Goal: Contribute content: Contribute content

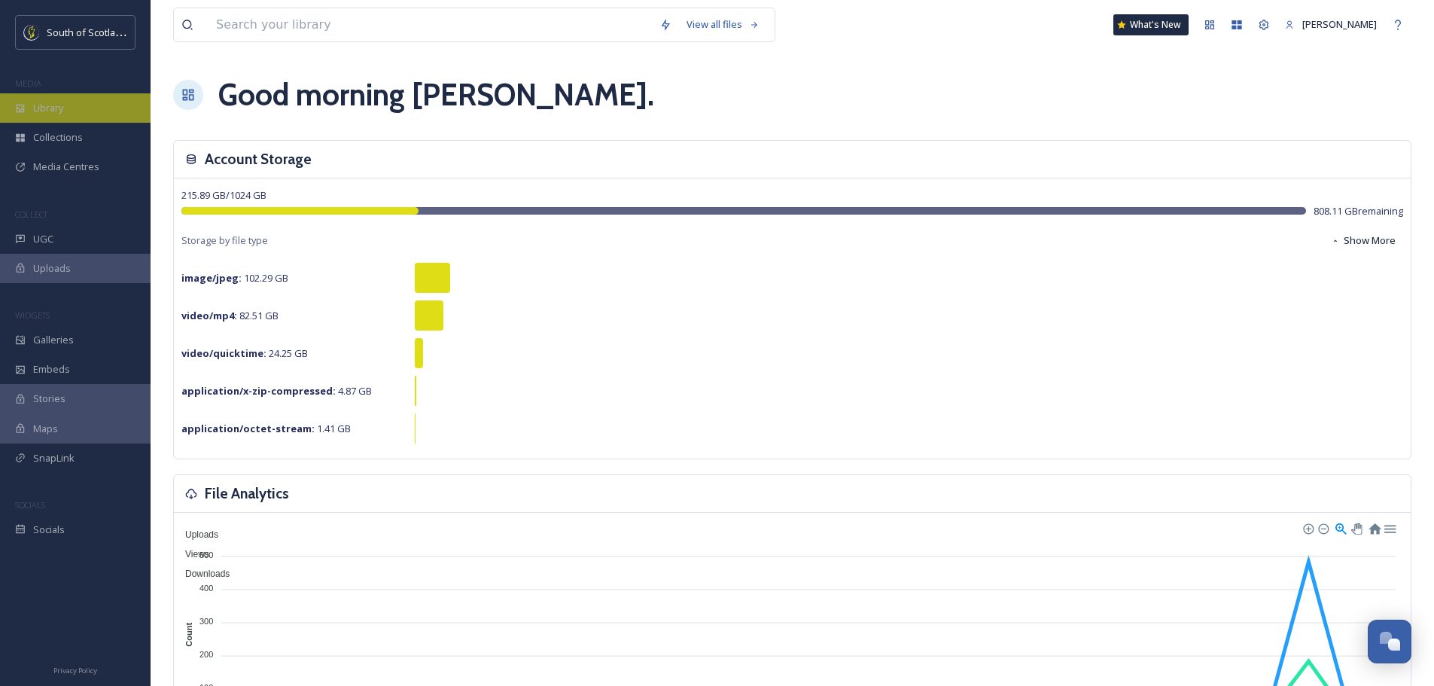
click at [62, 112] on span "Library" at bounding box center [48, 108] width 30 height 14
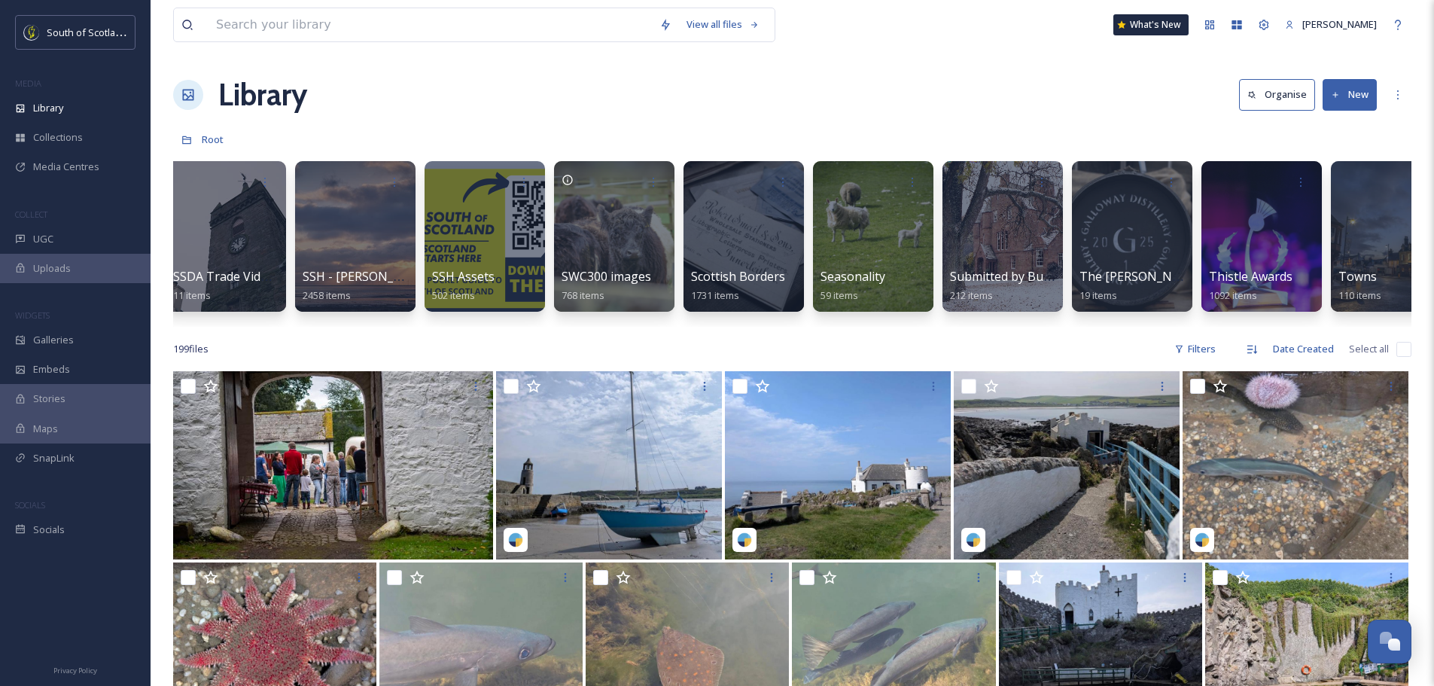
scroll to position [0, 4117]
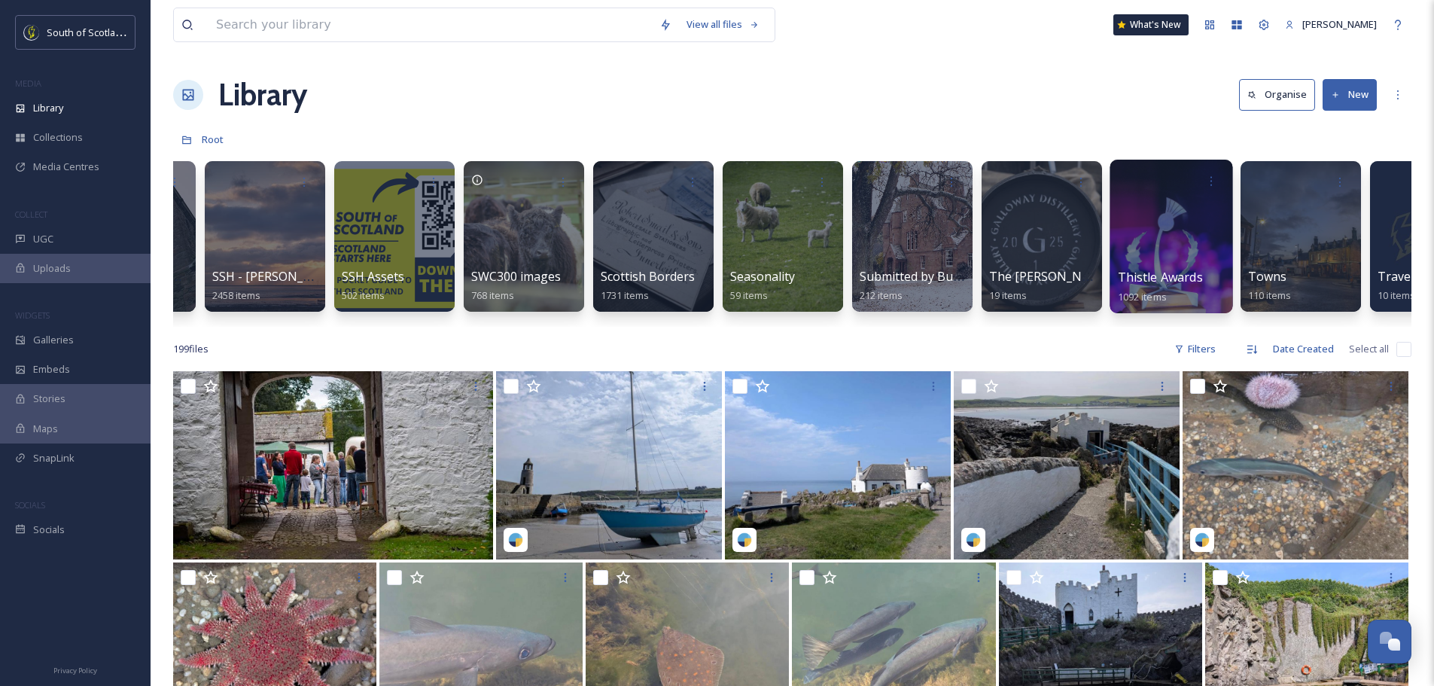
click at [1175, 252] on div at bounding box center [1171, 237] width 123 height 154
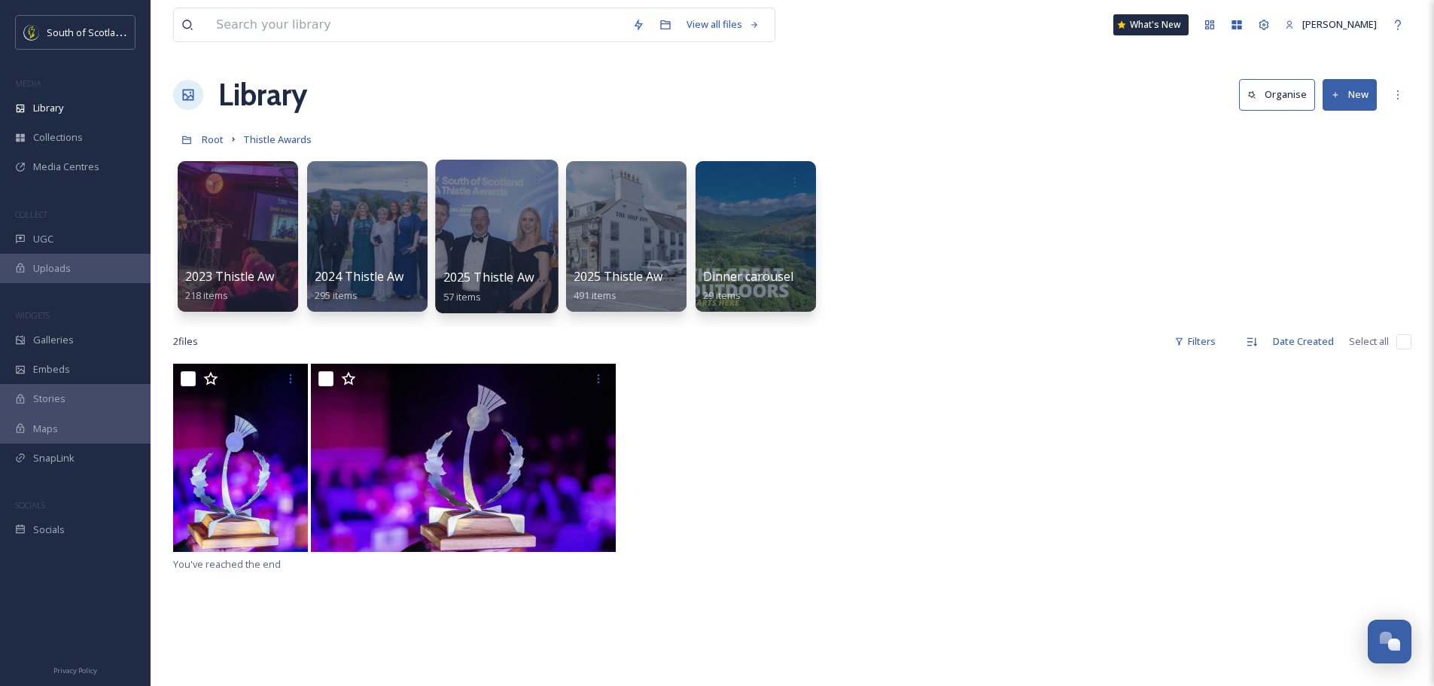
click at [502, 233] on div at bounding box center [496, 237] width 123 height 154
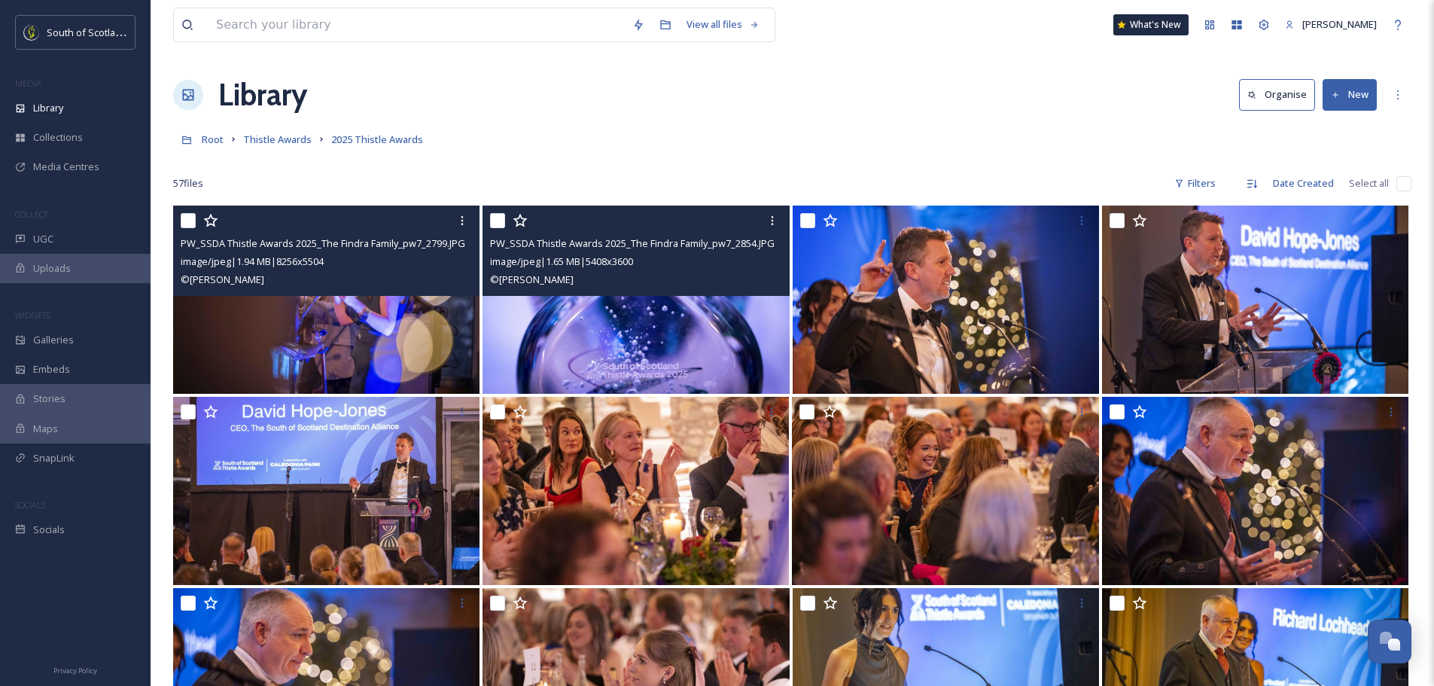
click at [368, 333] on img at bounding box center [326, 300] width 306 height 188
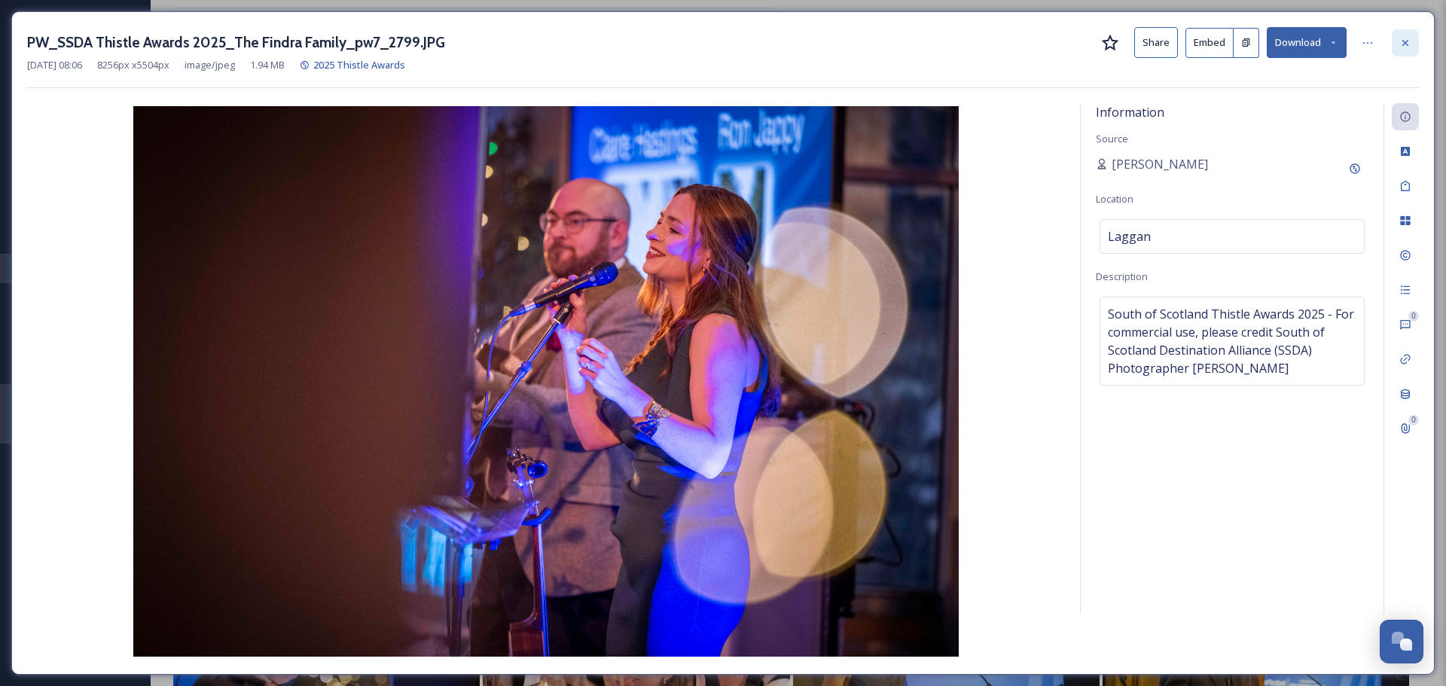
click at [1405, 37] on icon at bounding box center [1405, 43] width 12 height 12
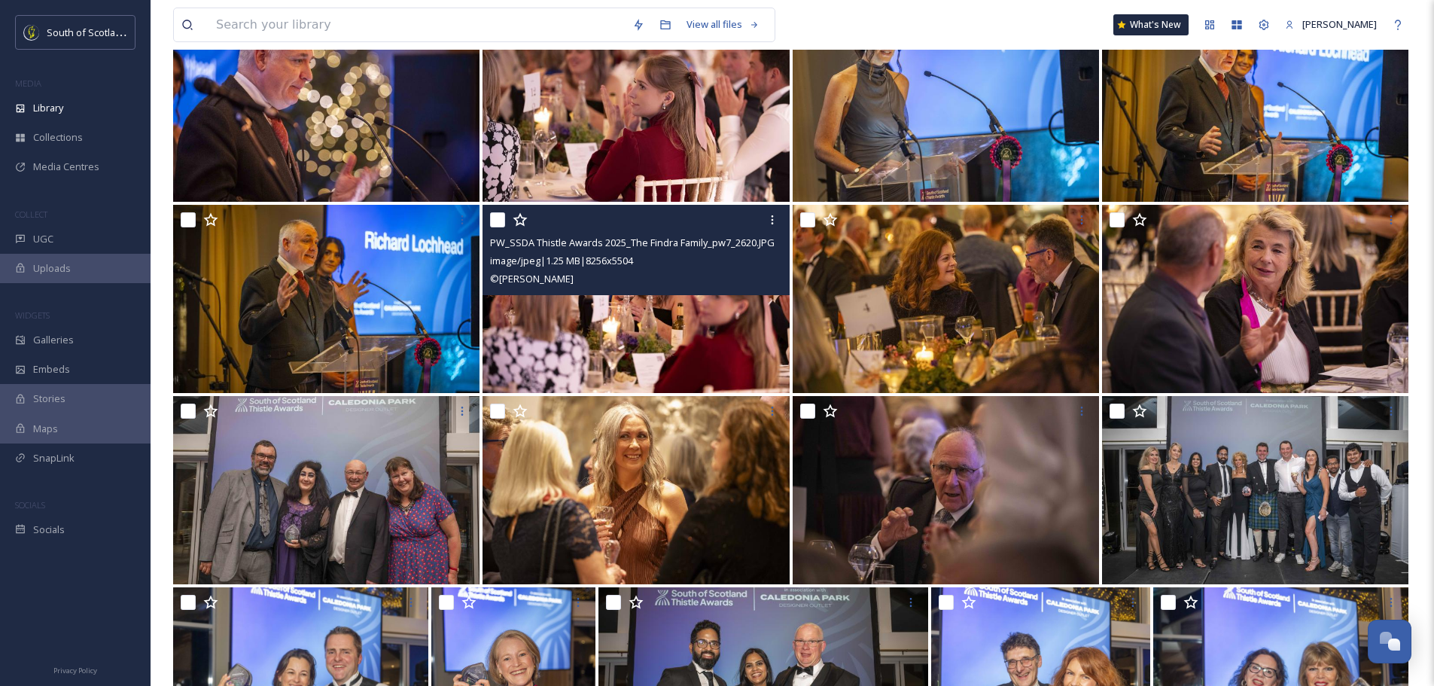
scroll to position [753, 0]
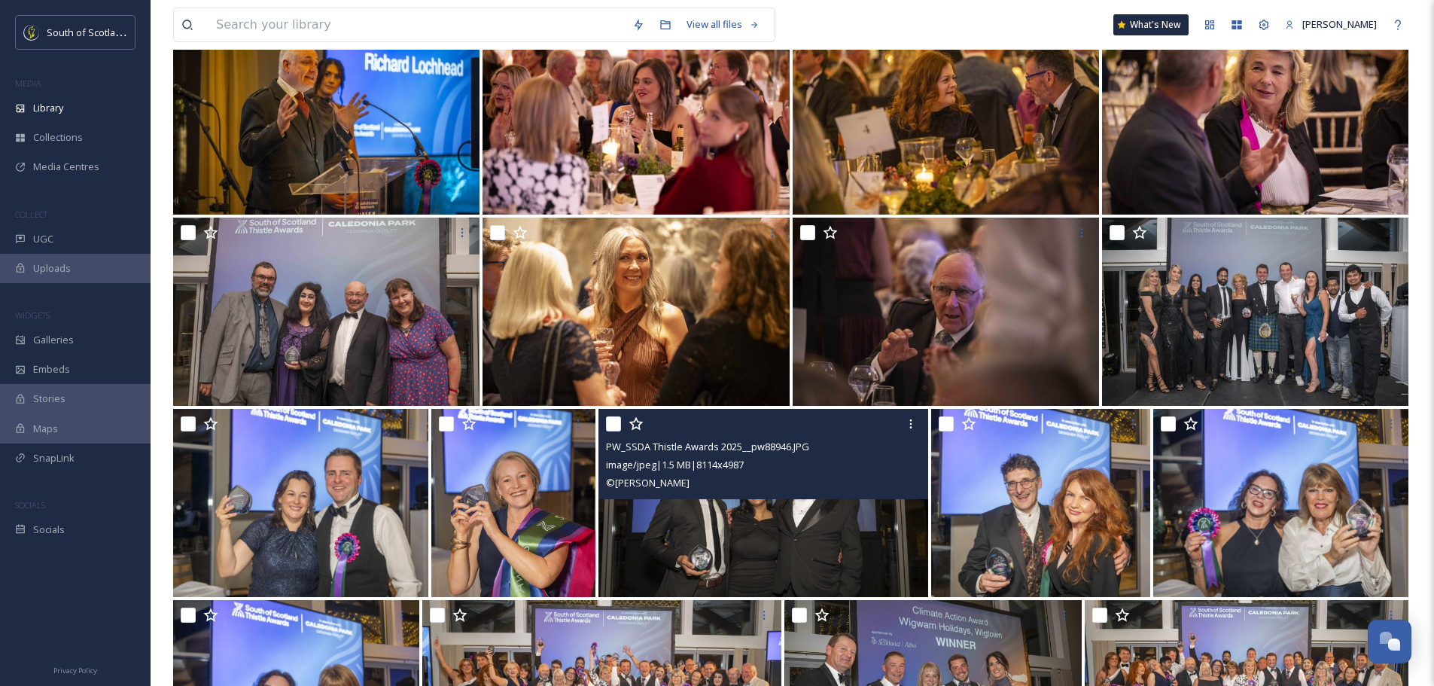
click at [702, 512] on img at bounding box center [764, 503] width 331 height 188
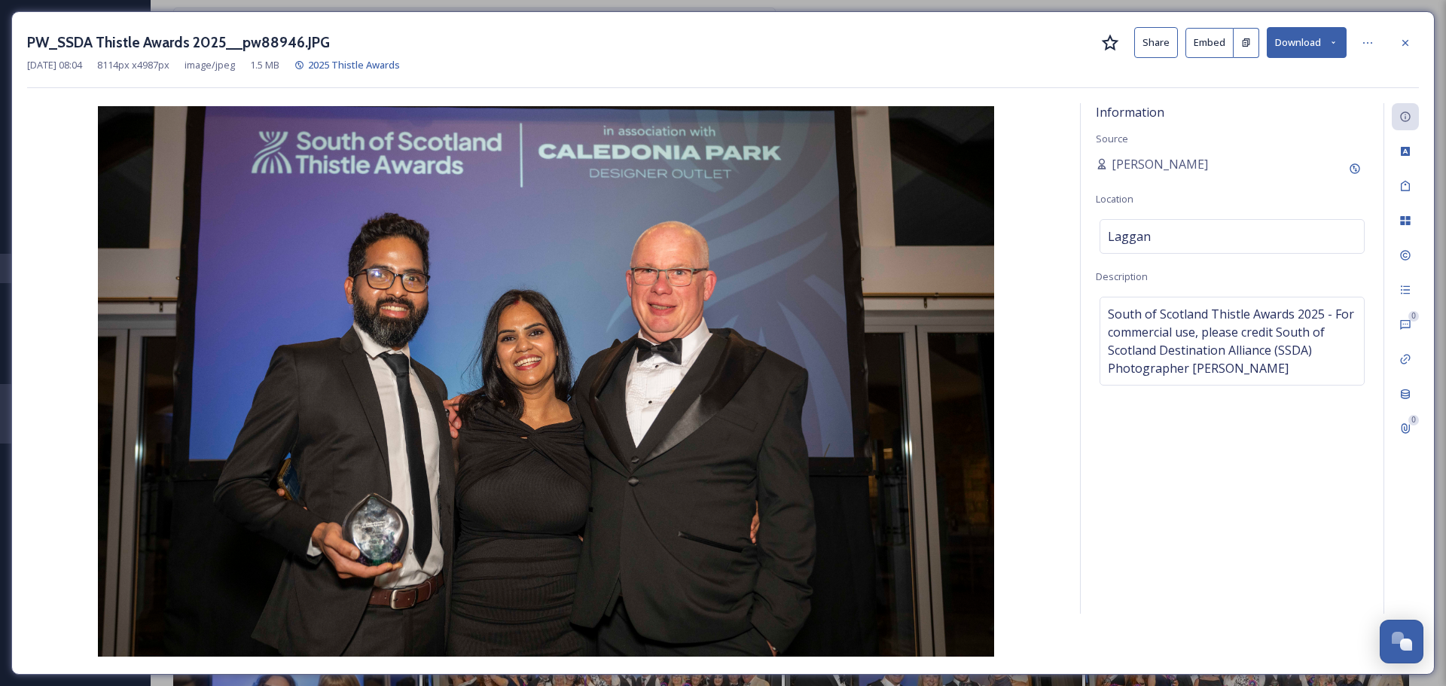
click at [1410, 38] on icon at bounding box center [1405, 43] width 12 height 12
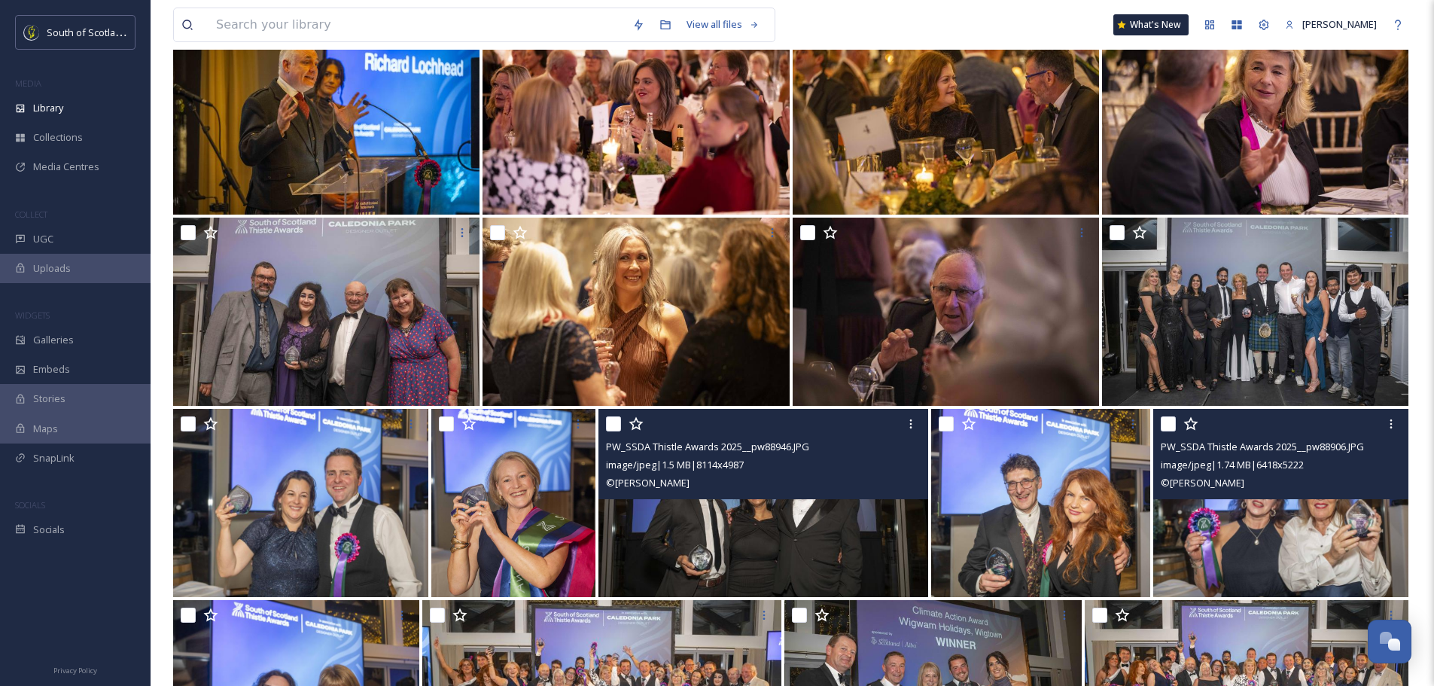
click at [1260, 518] on img at bounding box center [1281, 503] width 255 height 188
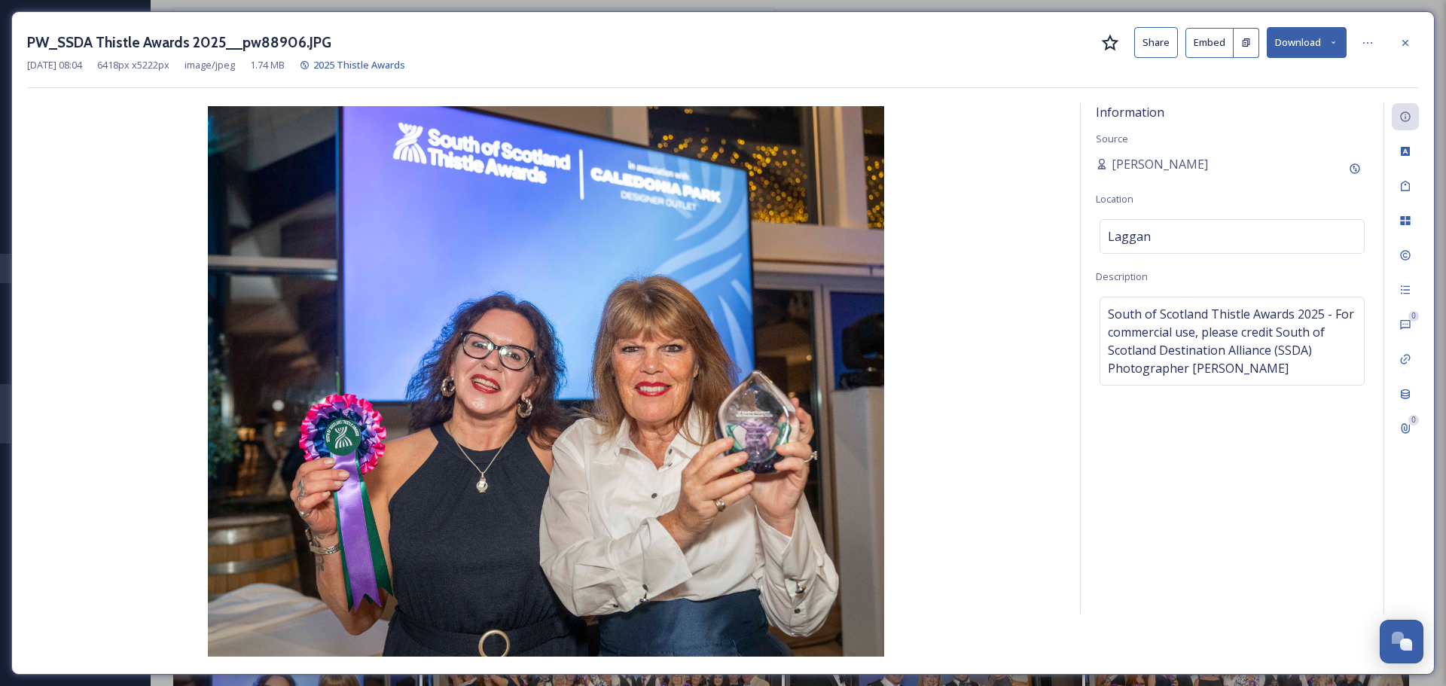
click at [1413, 36] on div at bounding box center [1404, 42] width 27 height 27
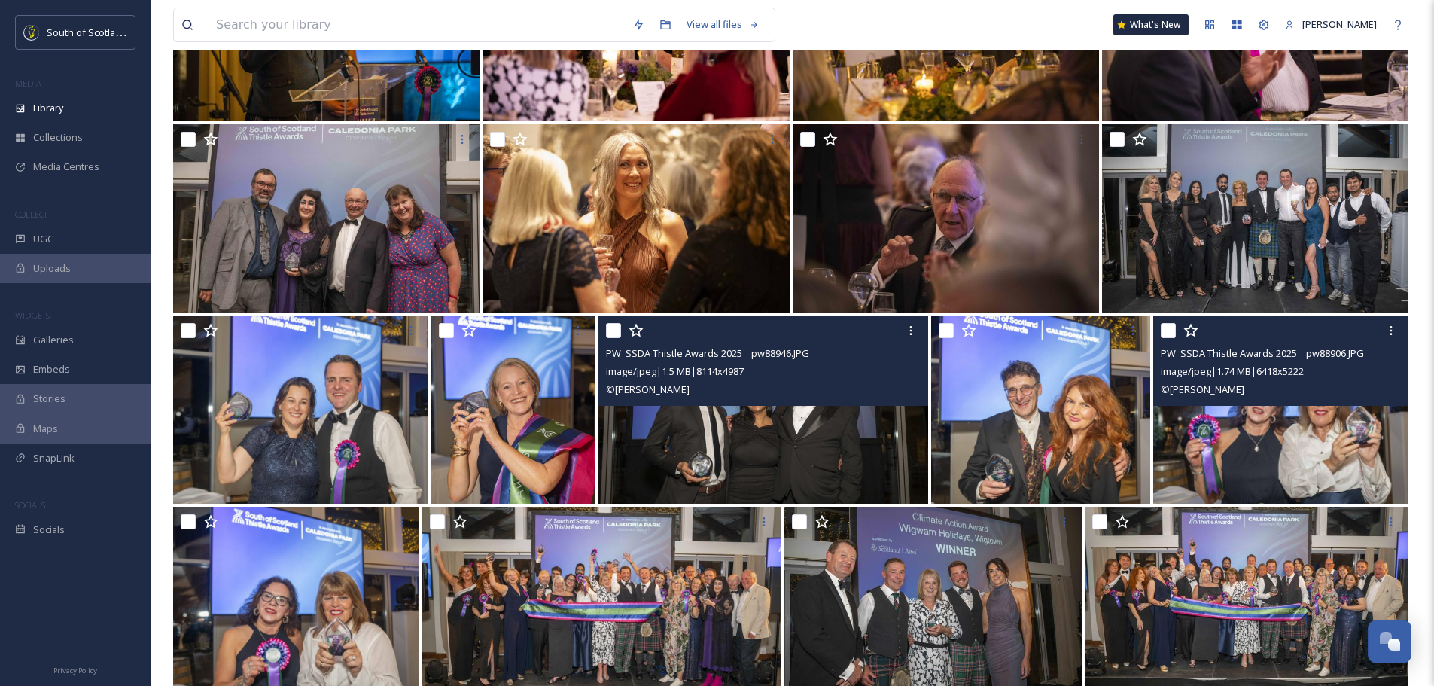
scroll to position [1054, 0]
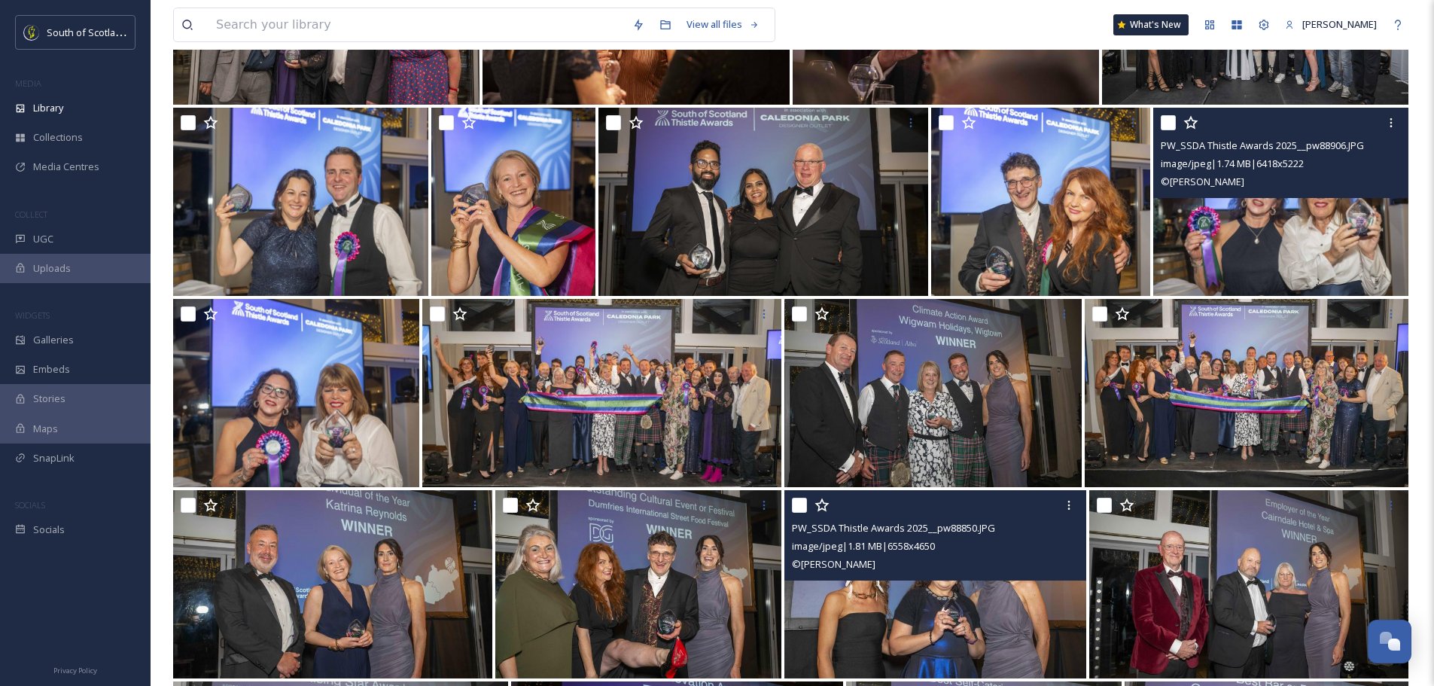
click at [912, 641] on img at bounding box center [936, 584] width 302 height 188
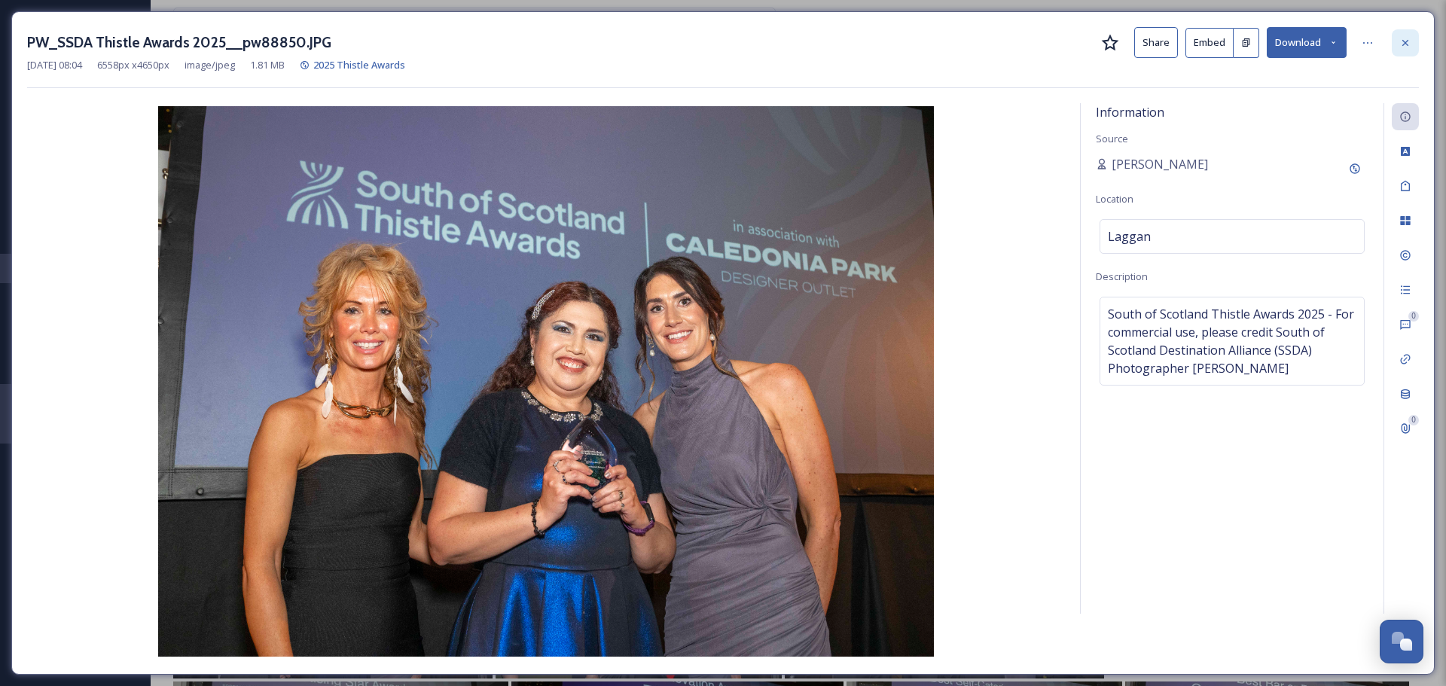
click at [1402, 44] on icon at bounding box center [1405, 43] width 12 height 12
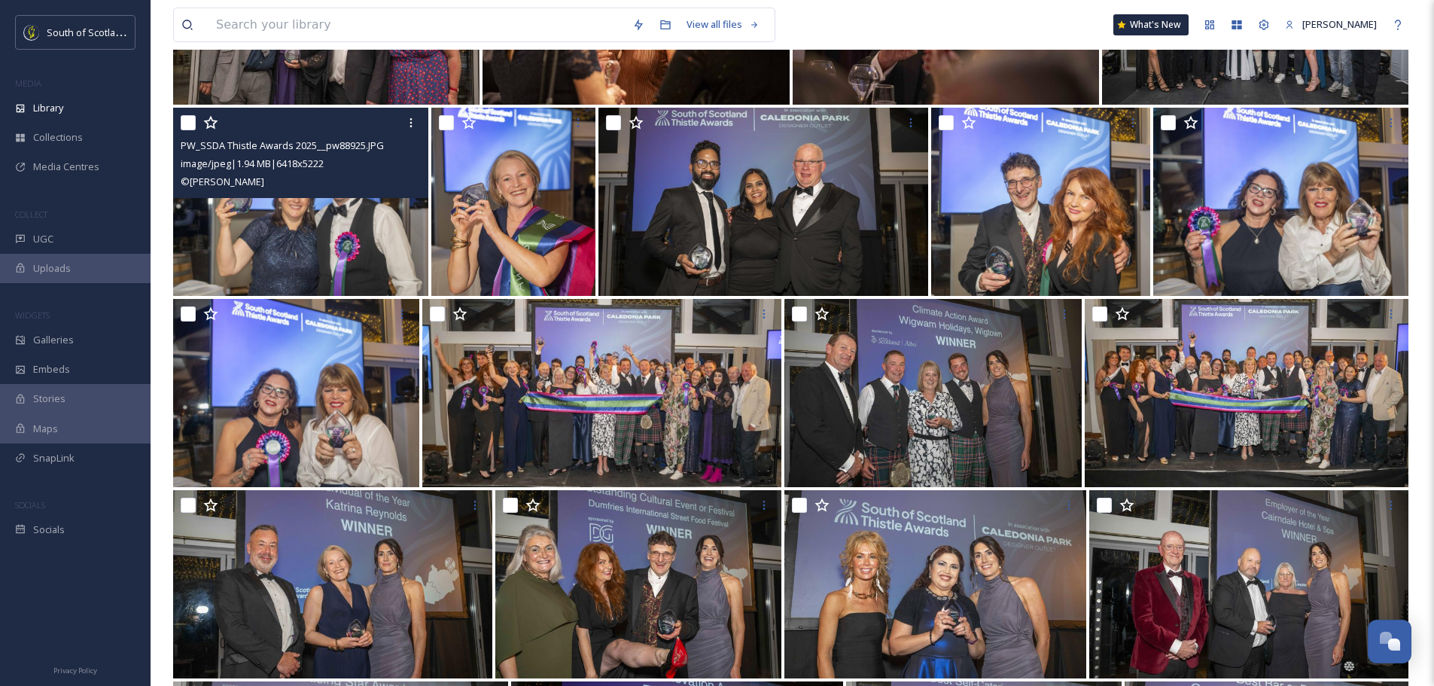
click at [312, 247] on img at bounding box center [300, 202] width 255 height 188
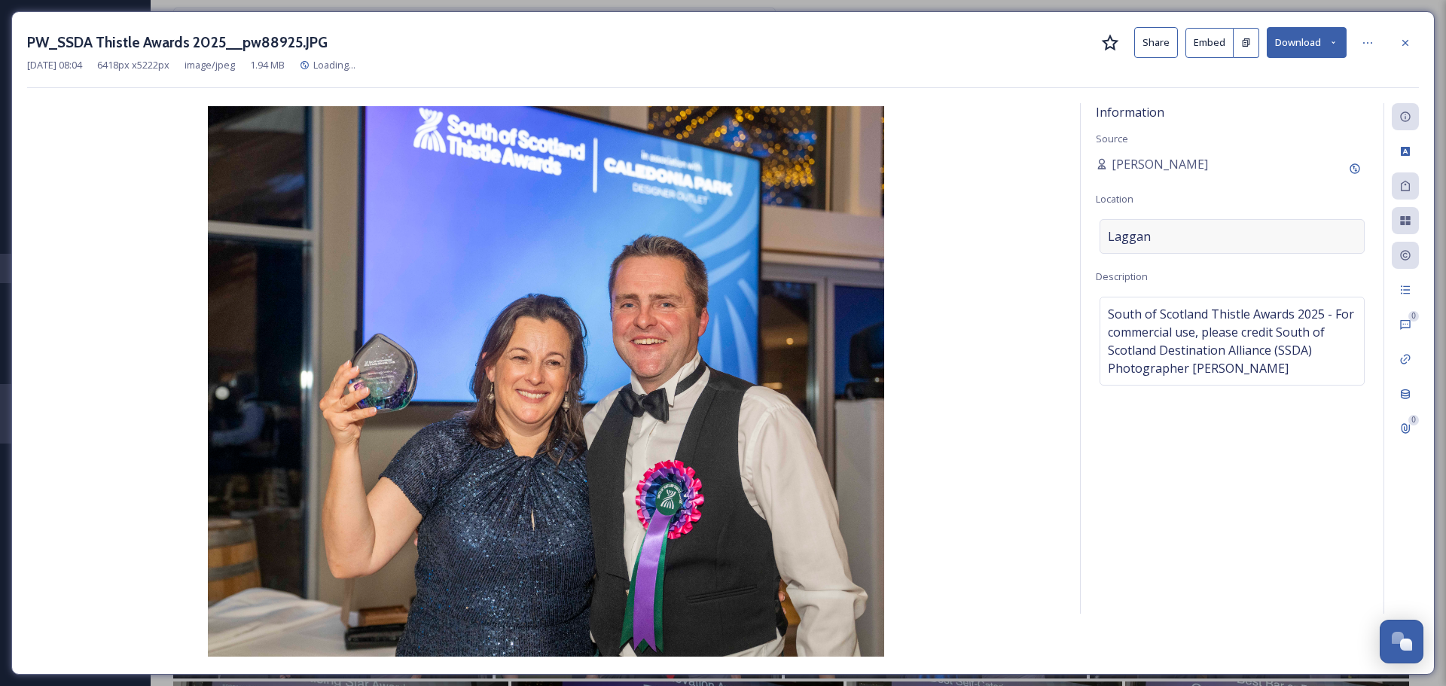
click at [1169, 233] on div "Laggan" at bounding box center [1231, 236] width 265 height 35
click at [1106, 307] on div "South of Scotland Thistle Awards 2025 - For commercial use, please credit South…" at bounding box center [1231, 341] width 265 height 89
click at [1105, 317] on textarea "South of Scotland Thistle Awards 2025 - For commercial use, please credit South…" at bounding box center [1232, 359] width 273 height 125
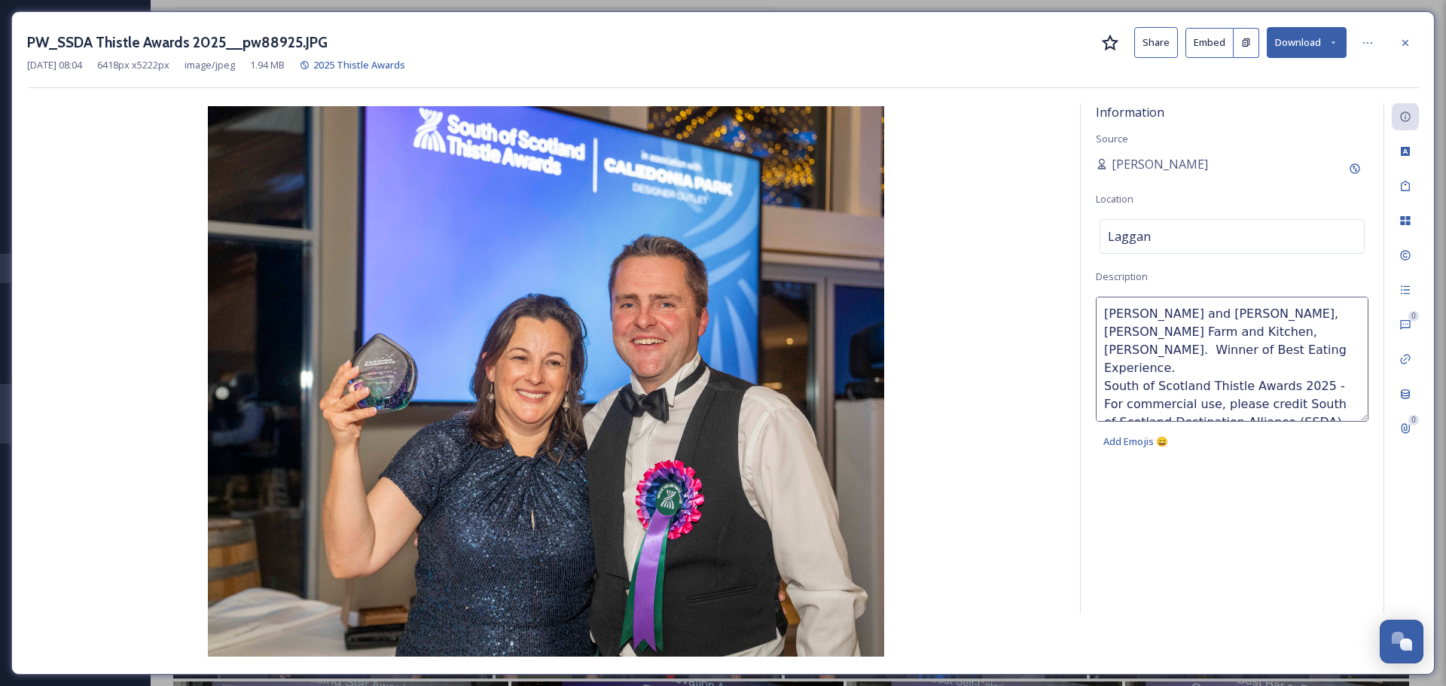
type textarea "[PERSON_NAME] and [PERSON_NAME], [PERSON_NAME] Farm and Kitchen, [PERSON_NAME].…"
click at [1198, 236] on div "Laggan" at bounding box center [1231, 236] width 265 height 35
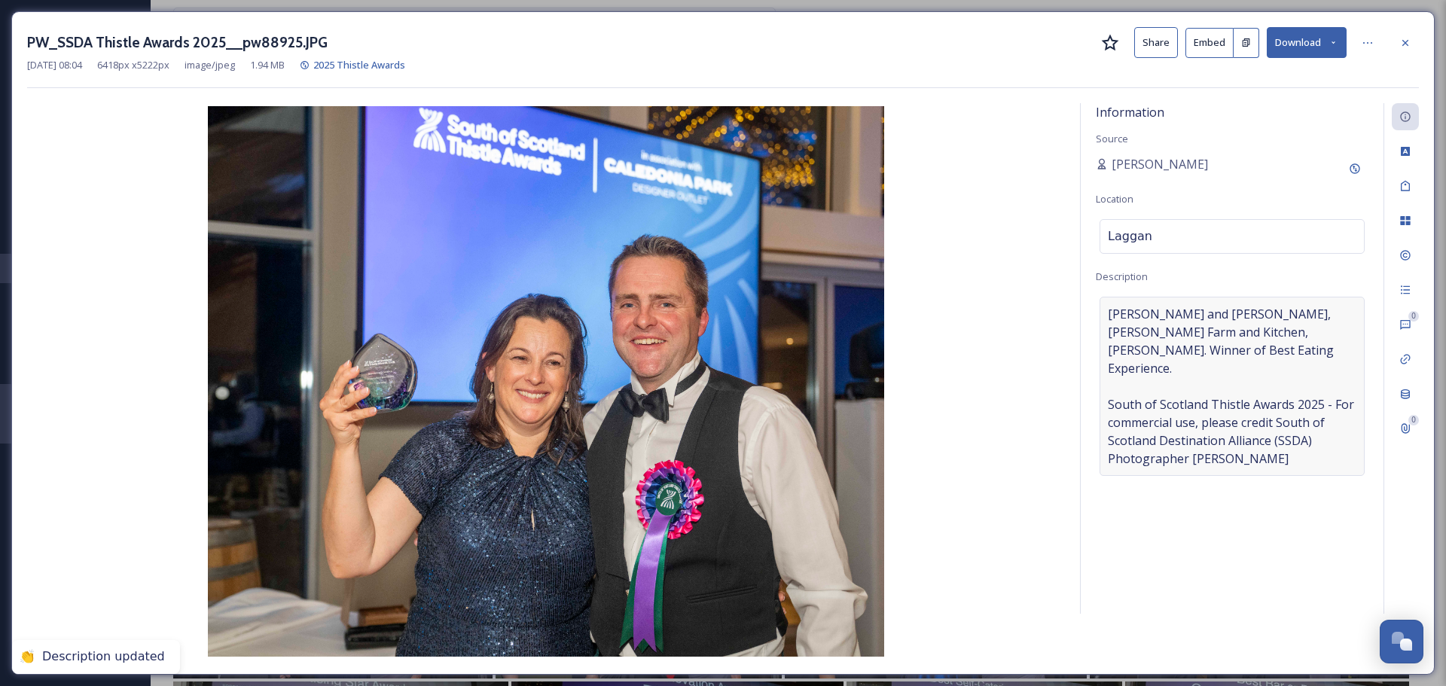
click at [1179, 351] on span "[PERSON_NAME] and [PERSON_NAME], [PERSON_NAME] Farm and Kitchen, [PERSON_NAME].…" at bounding box center [1232, 386] width 248 height 163
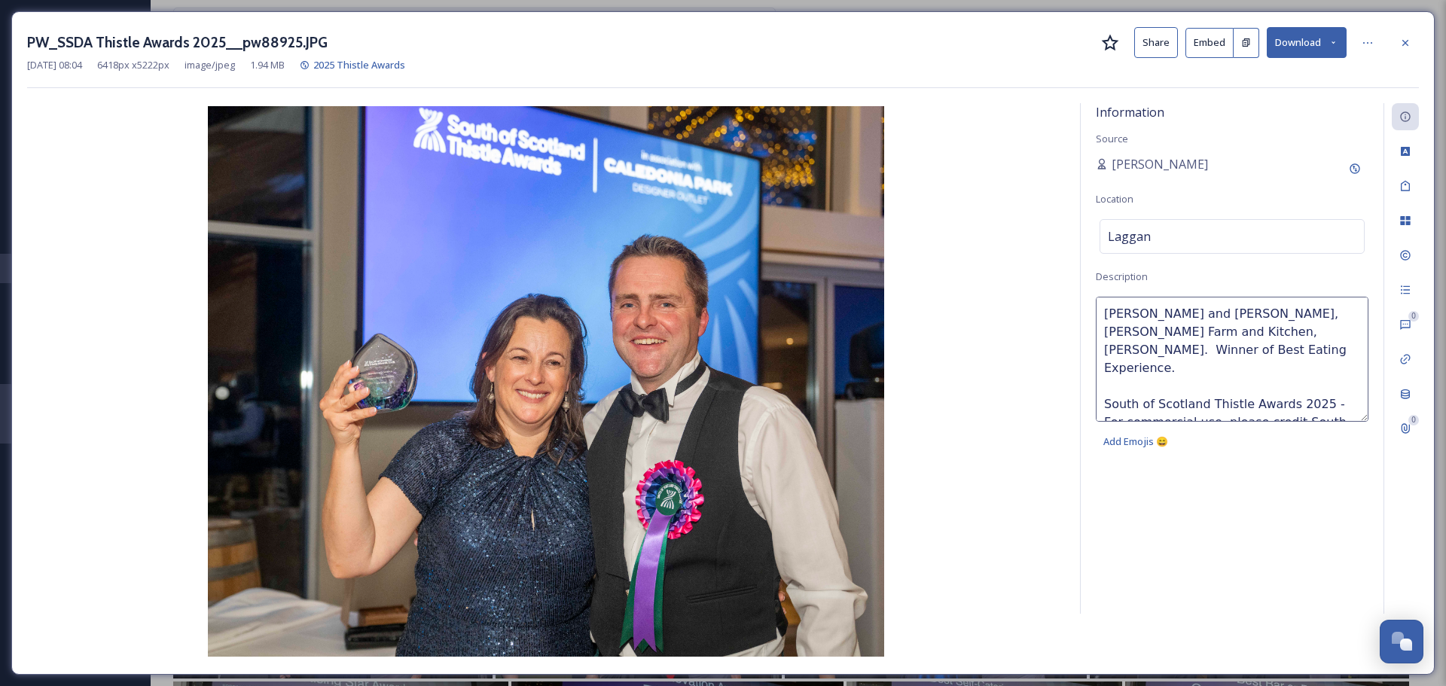
drag, startPoint x: 1179, startPoint y: 351, endPoint x: 1078, endPoint y: 310, distance: 108.8
click at [1078, 310] on div "Information Source [PERSON_NAME] Location [GEOGRAPHIC_DATA] Description [PERSON…" at bounding box center [722, 381] width 1391 height 556
click at [1208, 479] on div "Information Source [PERSON_NAME] Location [GEOGRAPHIC_DATA] Description [PERSON…" at bounding box center [1231, 358] width 303 height 510
click at [1412, 44] on div at bounding box center [1404, 42] width 27 height 27
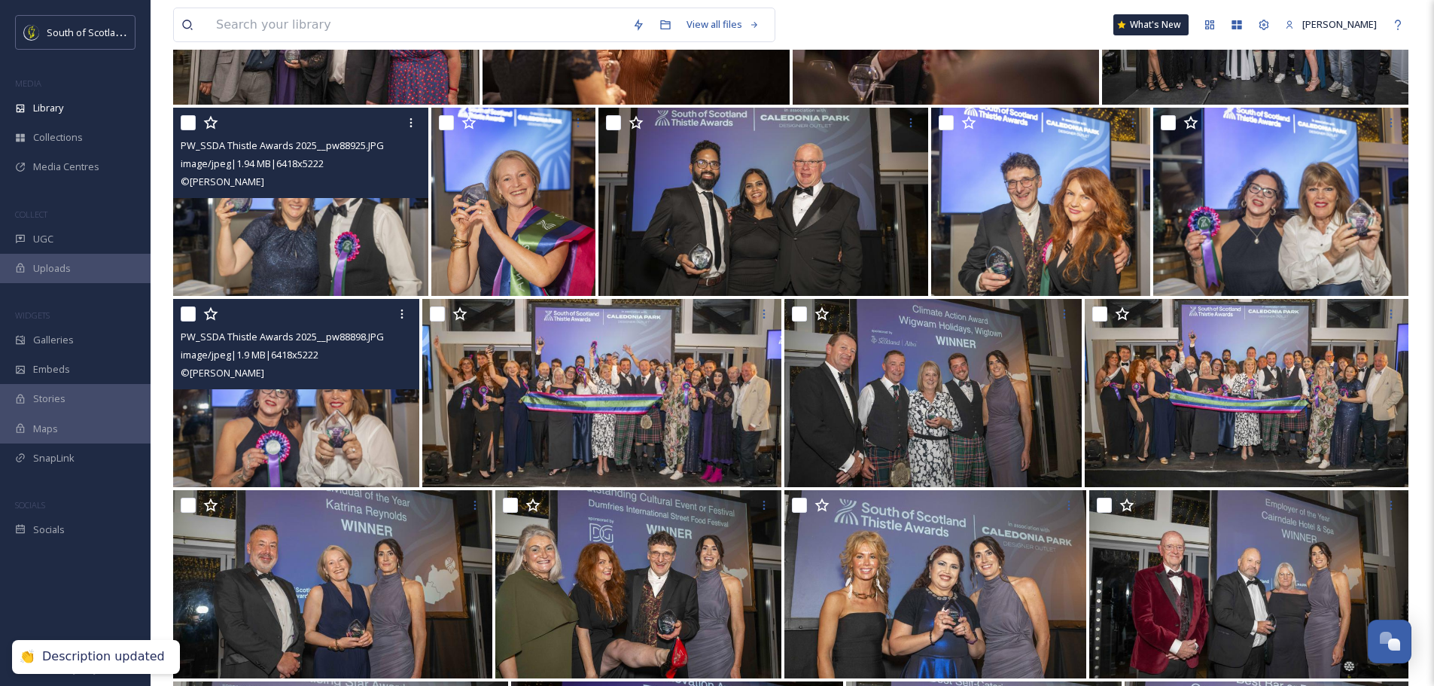
click at [314, 416] on img at bounding box center [296, 393] width 246 height 188
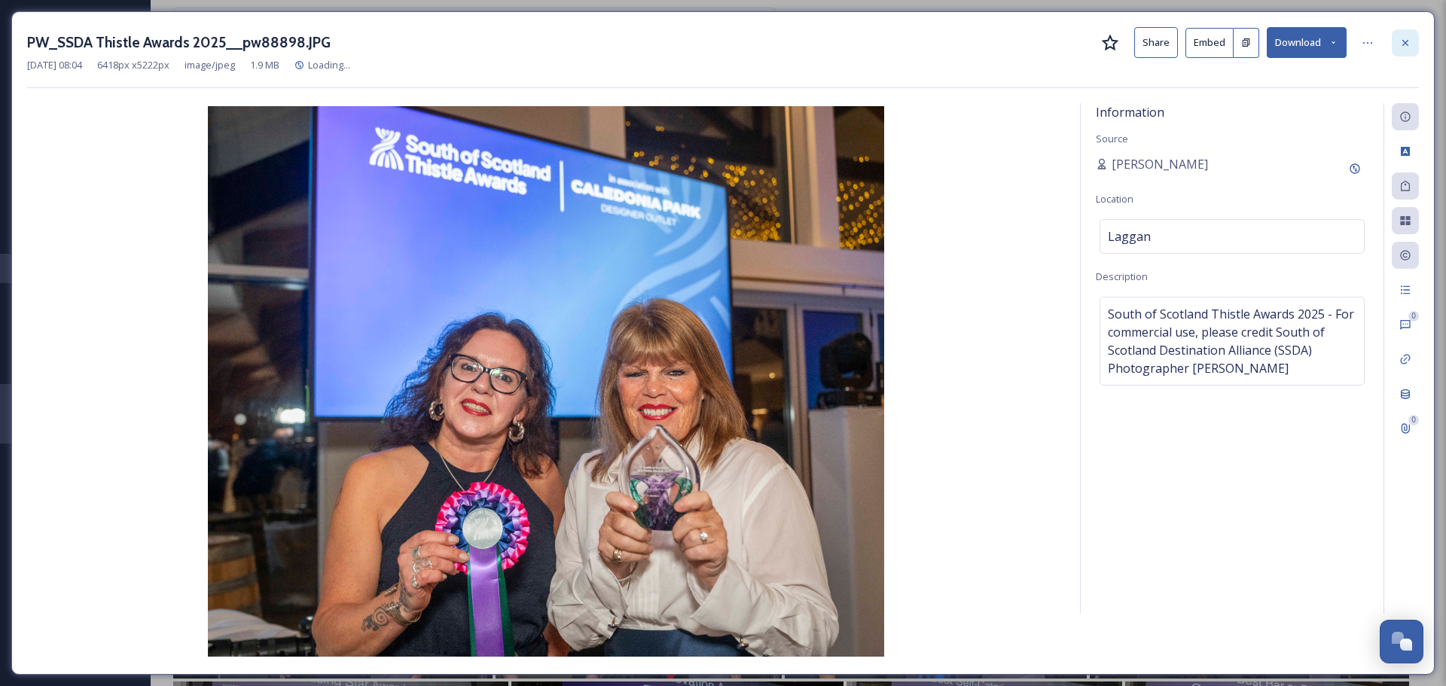
click at [1404, 41] on icon at bounding box center [1405, 42] width 6 height 6
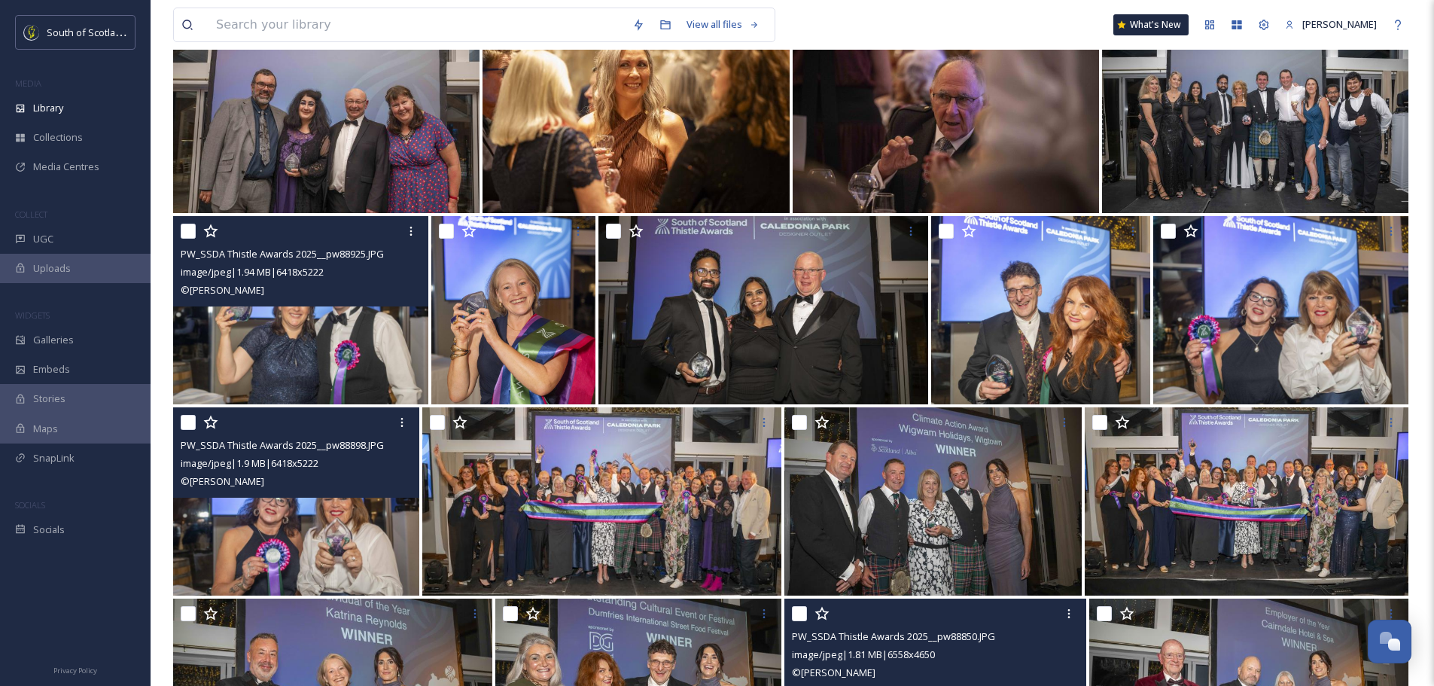
scroll to position [904, 0]
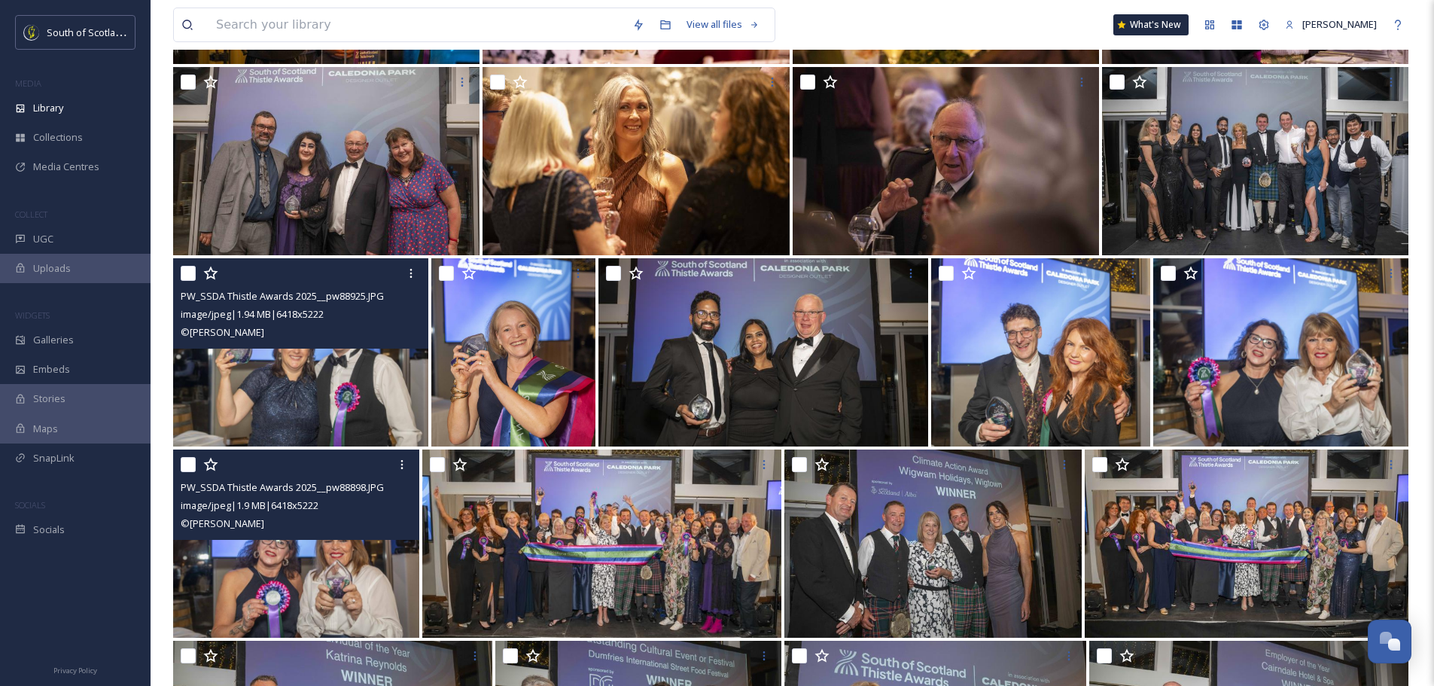
click at [338, 419] on img at bounding box center [300, 352] width 255 height 188
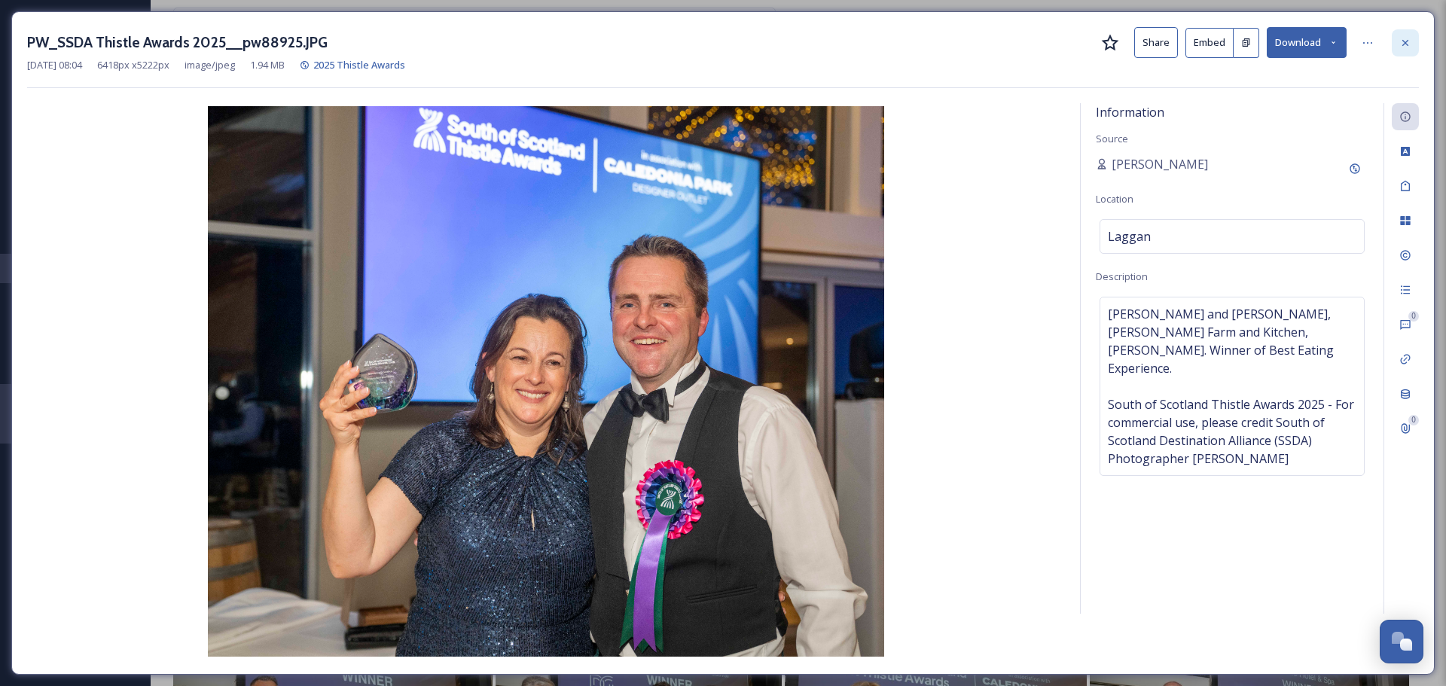
click at [1408, 38] on icon at bounding box center [1405, 43] width 12 height 12
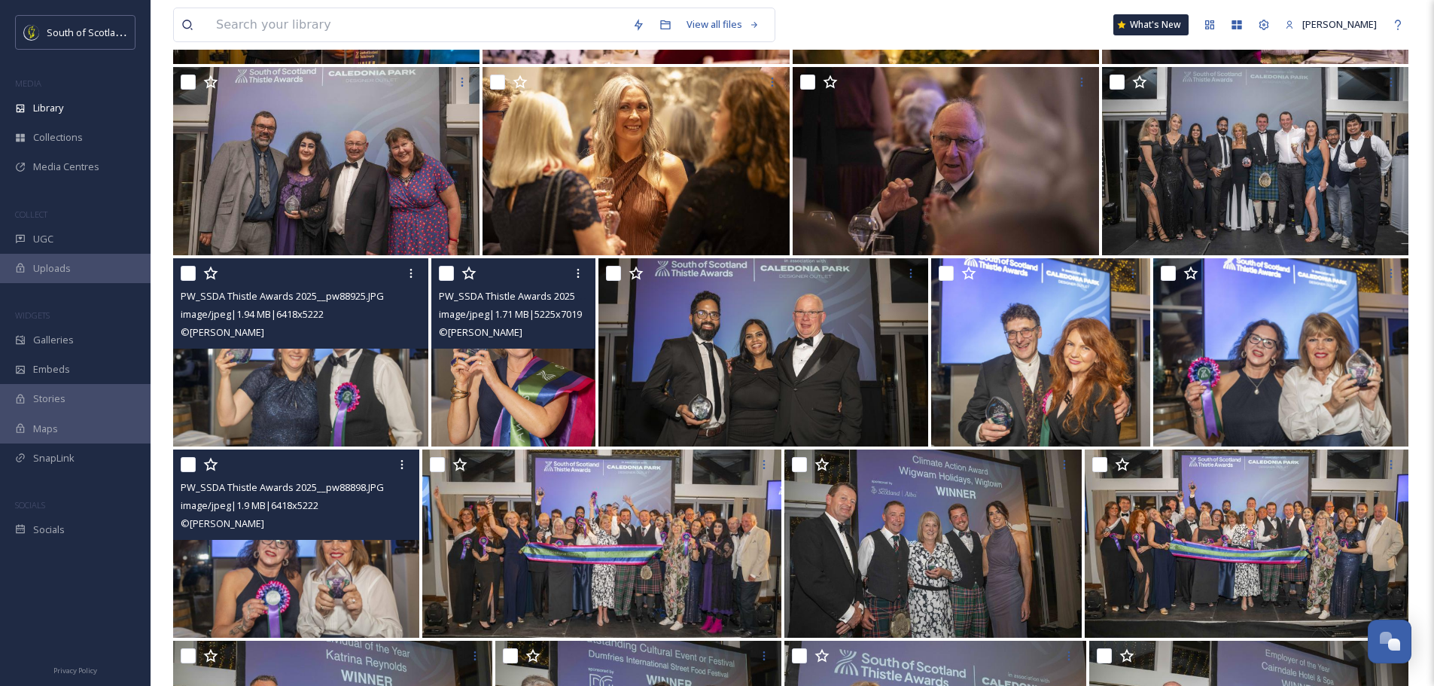
click at [555, 399] on img at bounding box center [513, 352] width 164 height 188
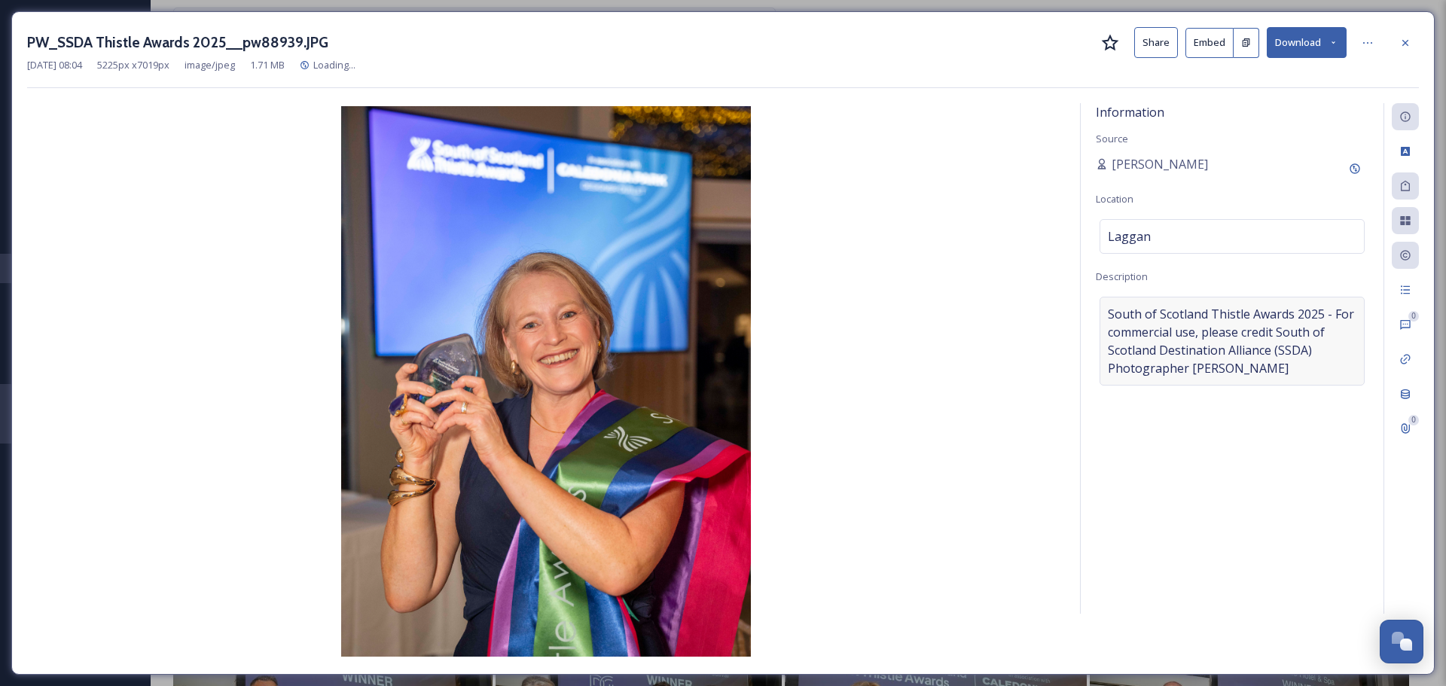
click at [1109, 309] on span "South of Scotland Thistle Awards 2025 - For commercial use, please credit South…" at bounding box center [1232, 341] width 248 height 72
click at [1102, 312] on textarea "South of Scotland Thistle Awards 2025 - For commercial use, please credit South…" at bounding box center [1232, 359] width 273 height 125
paste textarea "[PERSON_NAME] and [PERSON_NAME], [PERSON_NAME] Farm and Kitchen, [PERSON_NAME].…"
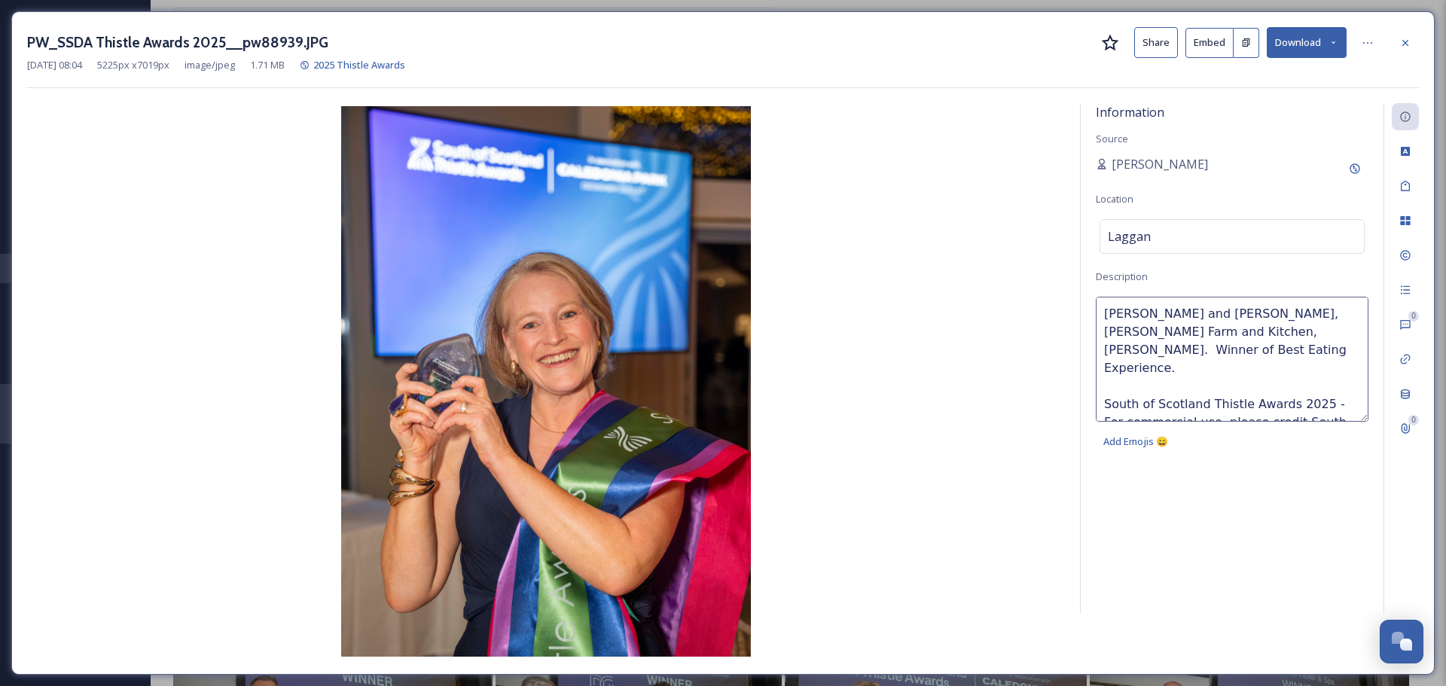
drag, startPoint x: 1231, startPoint y: 318, endPoint x: 1095, endPoint y: 315, distance: 136.3
click at [1095, 315] on div "Information Source [PERSON_NAME] Location [GEOGRAPHIC_DATA] Description [PERSON…" at bounding box center [1231, 358] width 303 height 510
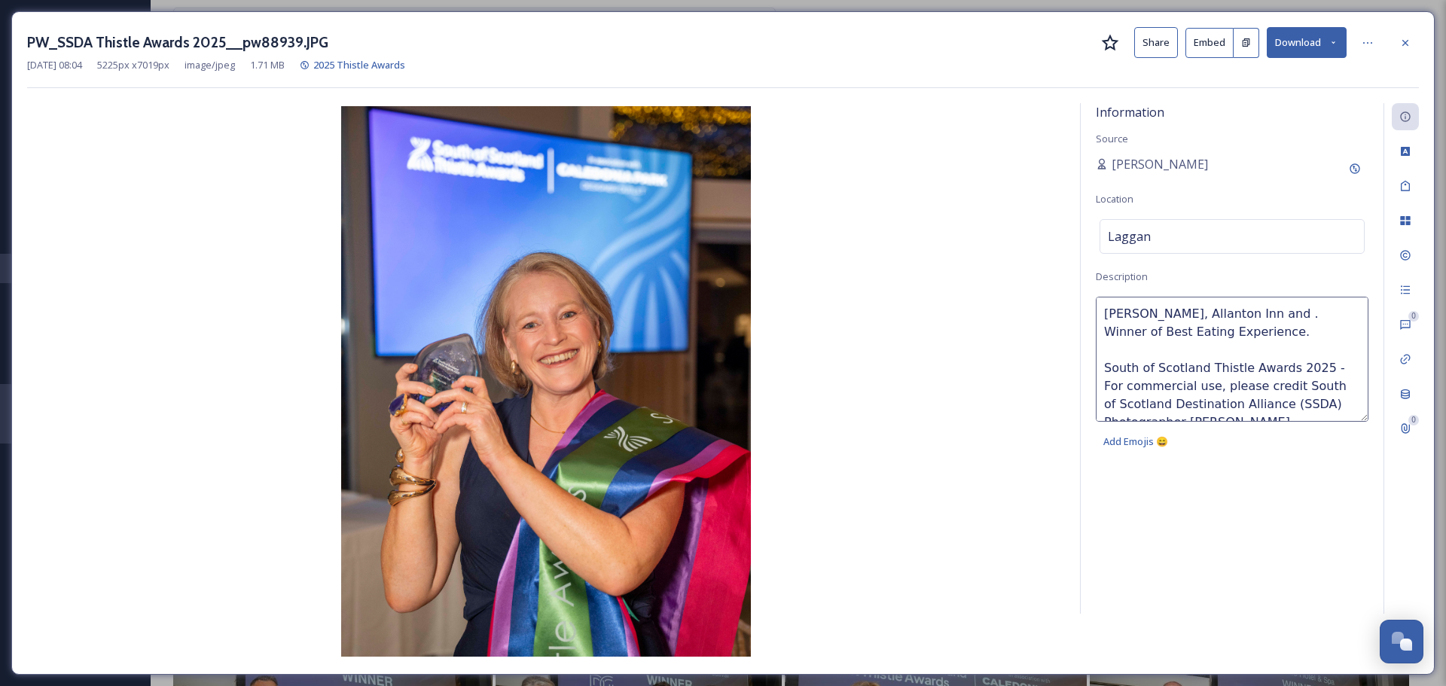
drag, startPoint x: 1234, startPoint y: 311, endPoint x: 1238, endPoint y: 318, distance: 8.4
click at [1234, 311] on textarea "[PERSON_NAME], Allanton Inn and . Winner of Best Eating Experience. South of Sc…" at bounding box center [1232, 359] width 273 height 125
drag, startPoint x: 1290, startPoint y: 315, endPoint x: 1199, endPoint y: 321, distance: 91.3
click at [1199, 321] on textarea "[PERSON_NAME], Allanton Inn and . Winner of Best Eating Experience. South of Sc…" at bounding box center [1232, 359] width 273 height 125
paste textarea "Proprietor of Allanton Inn/Borderland Food Tours, [GEOGRAPHIC_DATA]"
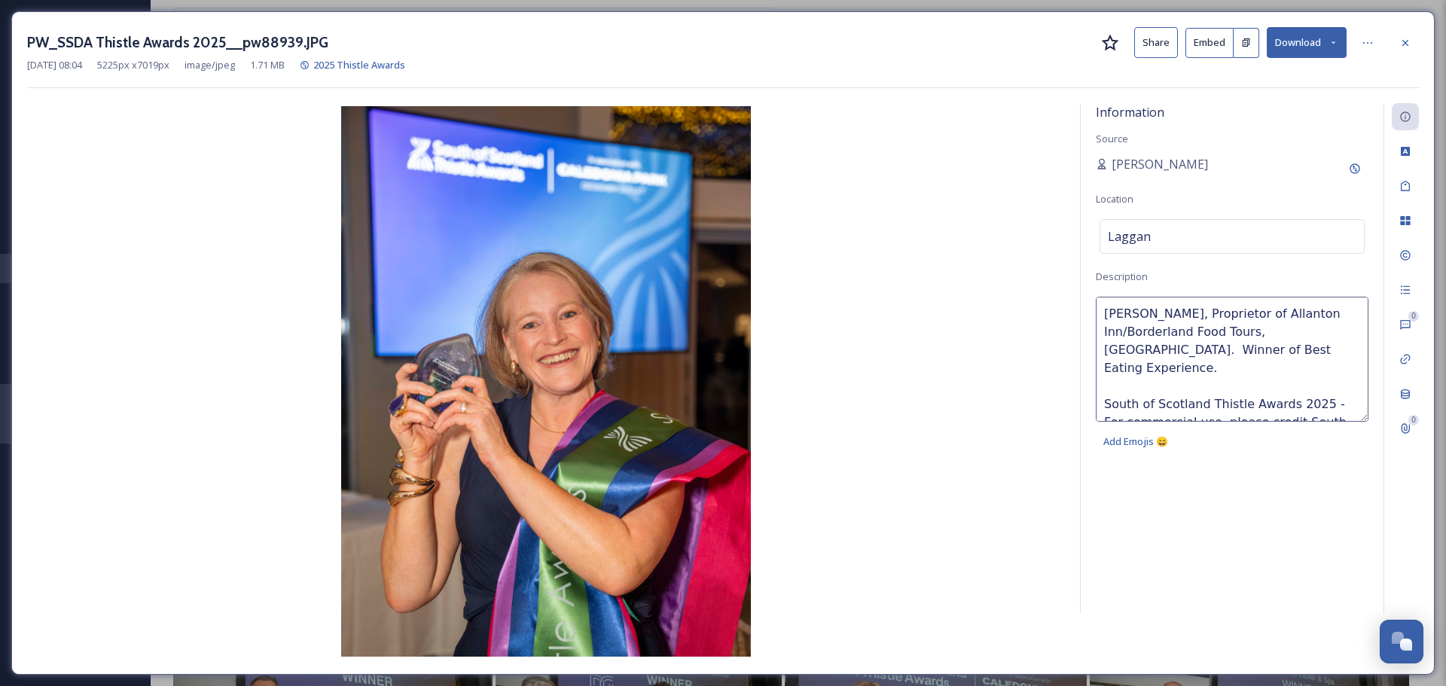
drag, startPoint x: 1282, startPoint y: 354, endPoint x: 1155, endPoint y: 348, distance: 126.6
click at [1155, 348] on textarea "[PERSON_NAME], Proprietor of Allanton Inn/Borderland Food Tours, [GEOGRAPHIC_DA…" at bounding box center [1232, 359] width 273 height 125
type textarea "[PERSON_NAME], Proprietor of Allanton Inn/Borderland Food Tours, [GEOGRAPHIC_DA…"
click at [1196, 269] on div "Information Source [PERSON_NAME] Location [GEOGRAPHIC_DATA] Description [PERSON…" at bounding box center [1231, 358] width 303 height 510
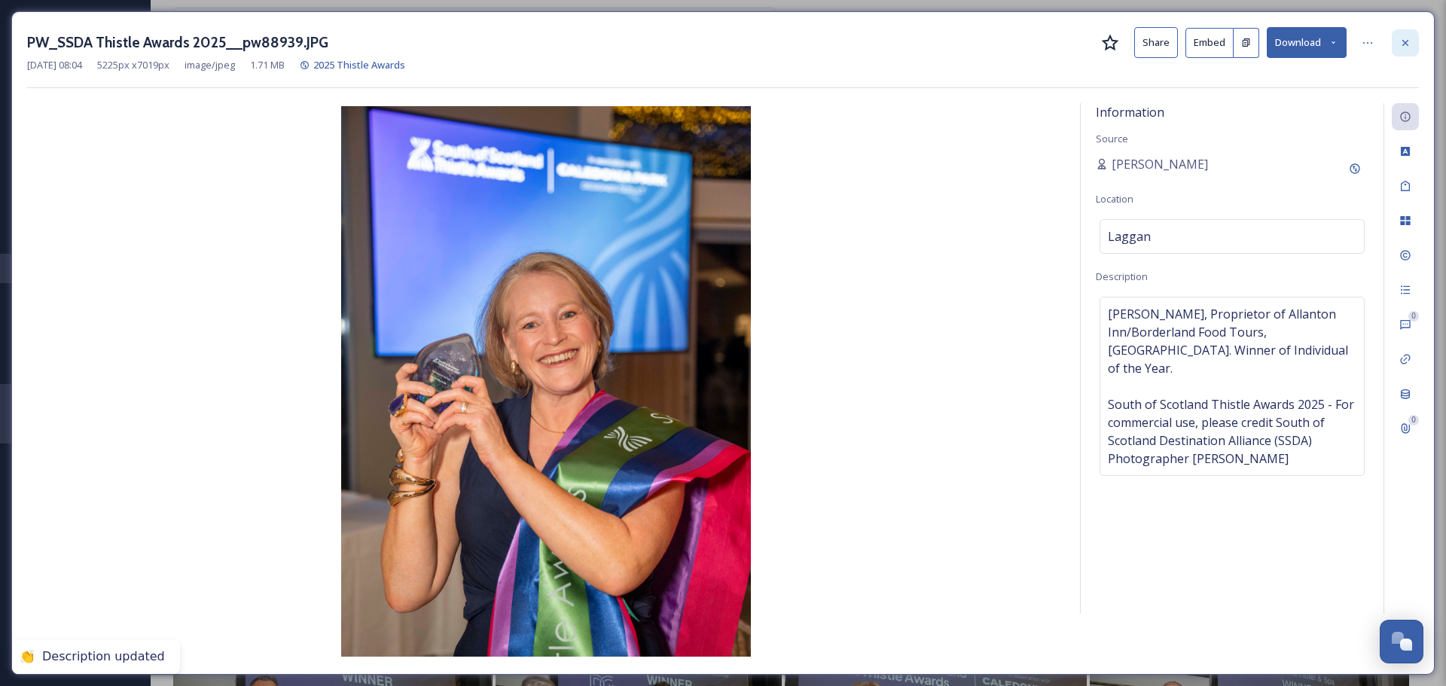
click at [1399, 46] on icon at bounding box center [1405, 43] width 12 height 12
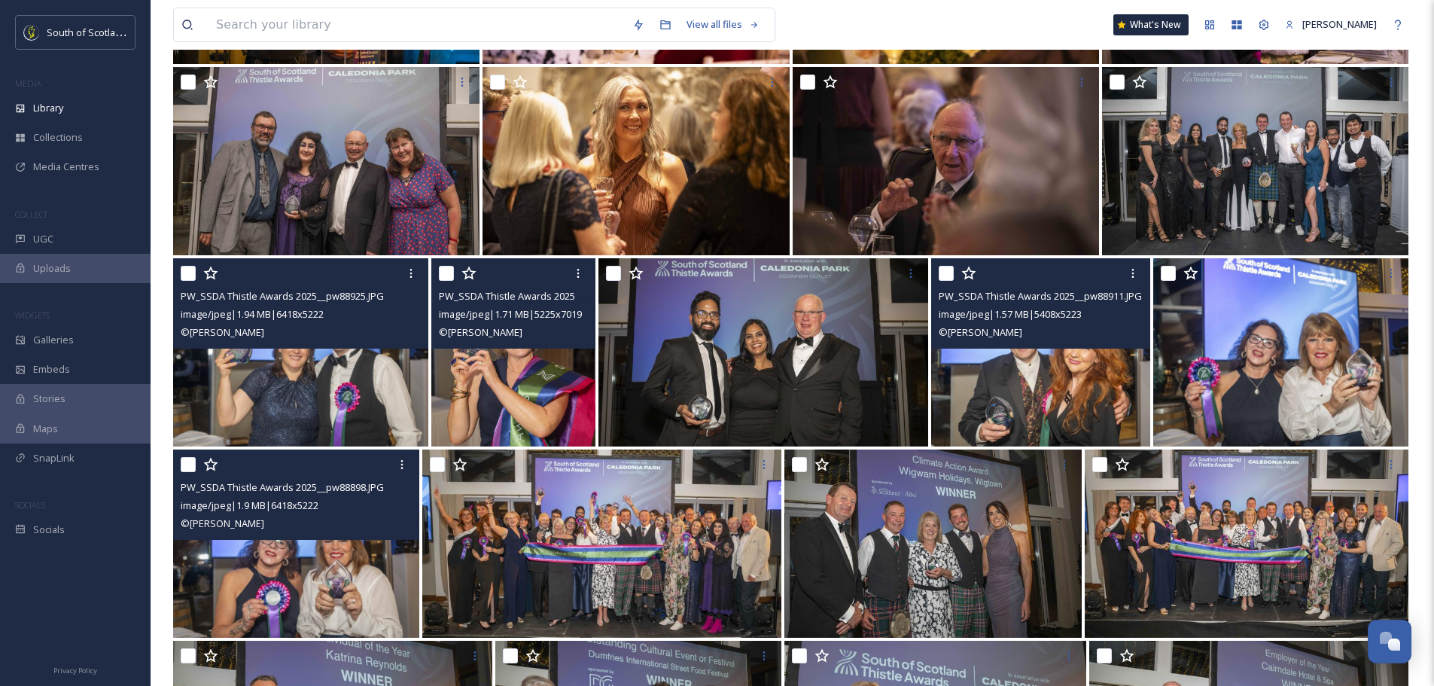
click at [1052, 404] on img at bounding box center [1040, 352] width 219 height 188
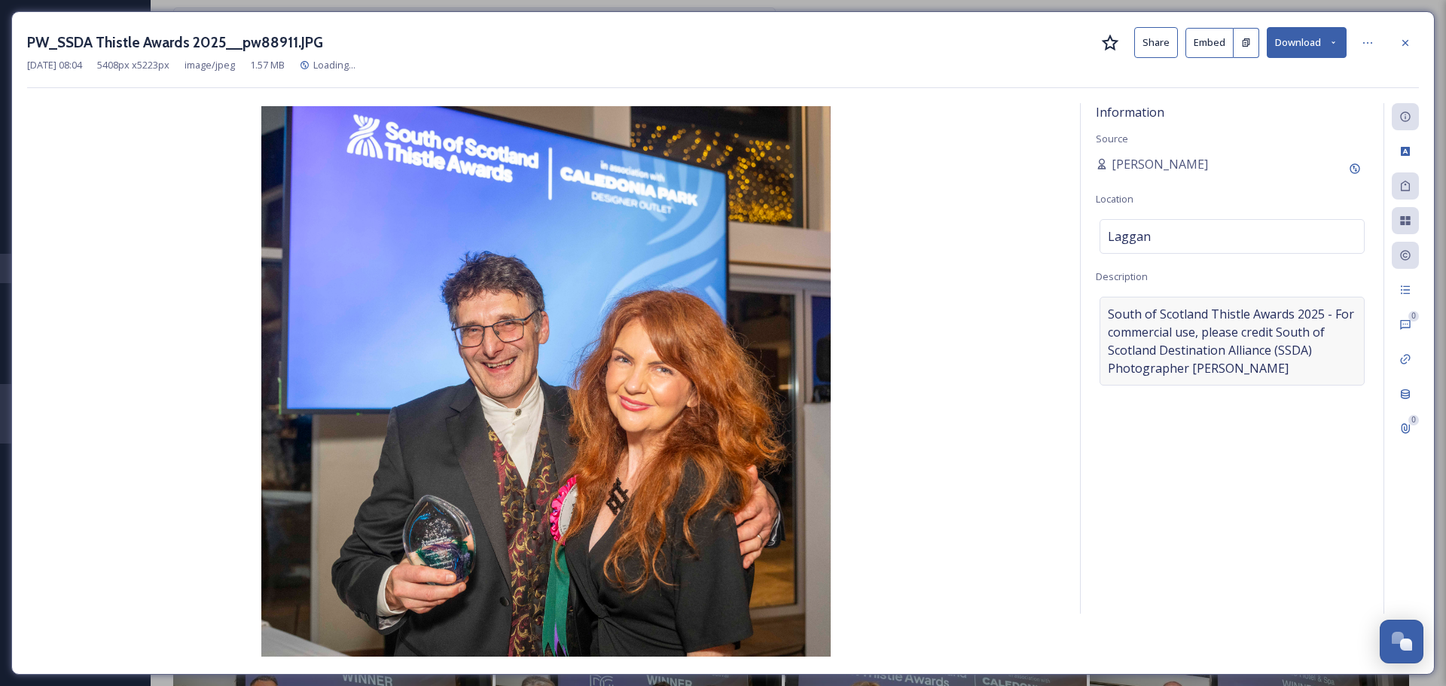
click at [1108, 315] on span "South of Scotland Thistle Awards 2025 - For commercial use, please credit South…" at bounding box center [1232, 341] width 248 height 72
click at [1108, 315] on textarea "South of Scotland Thistle Awards 2025 - For commercial use, please credit South…" at bounding box center [1232, 359] width 273 height 125
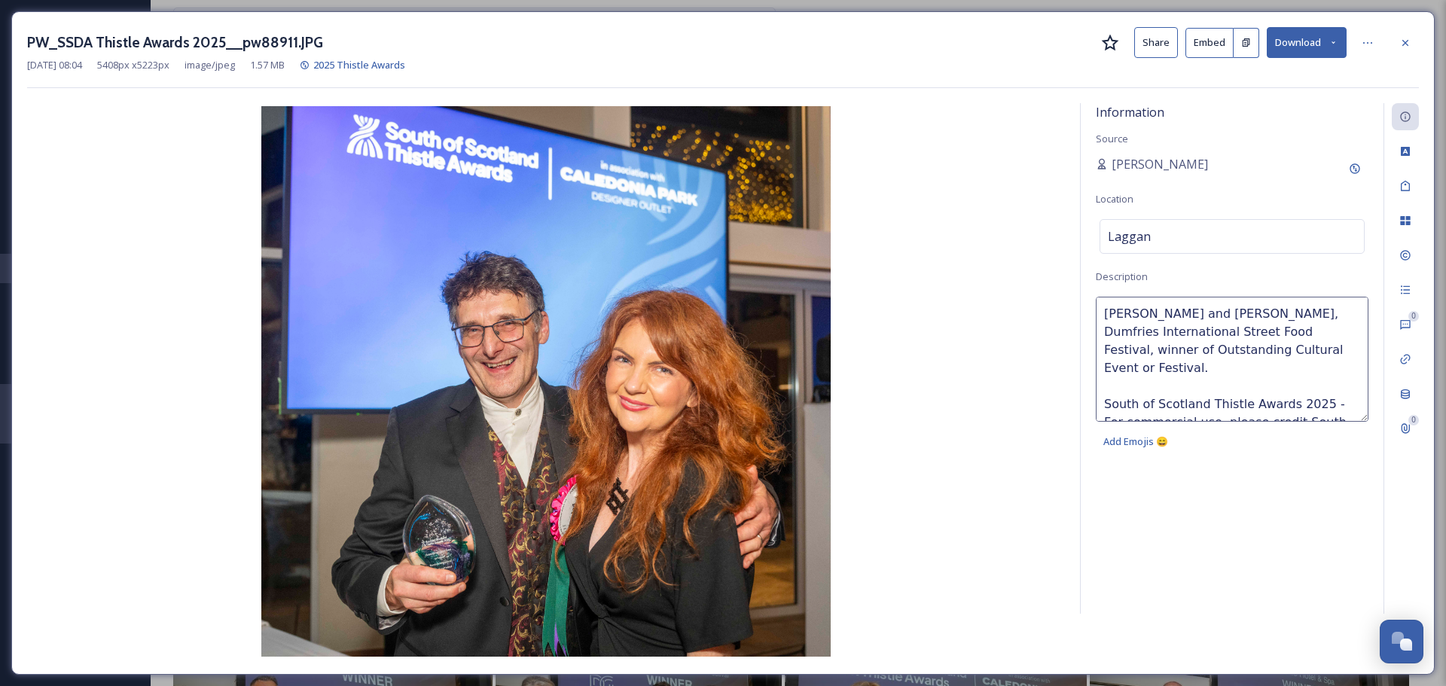
type textarea "[PERSON_NAME] and [PERSON_NAME], Dumfries International Street Food Festival, w…"
click at [1220, 262] on div "Information Source [PERSON_NAME] Location [GEOGRAPHIC_DATA] Description [PERSON…" at bounding box center [1231, 358] width 303 height 510
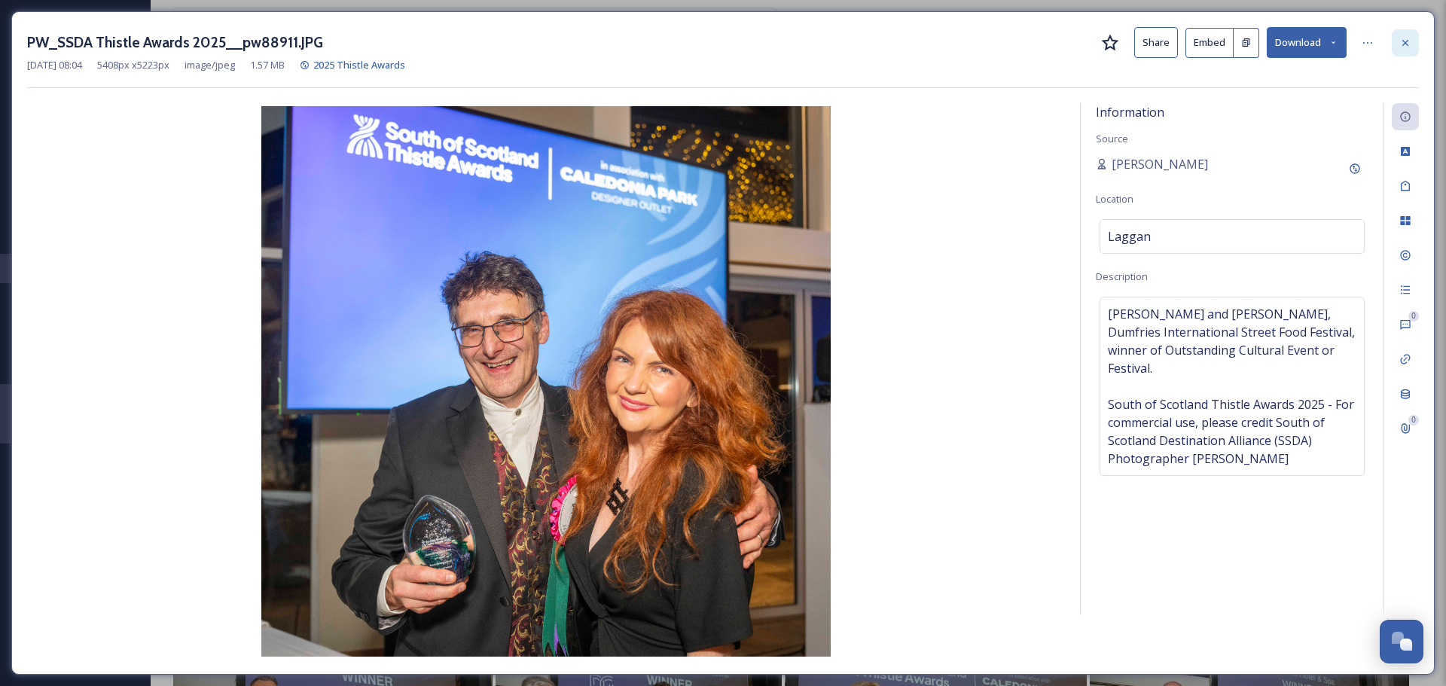
click at [1401, 43] on icon at bounding box center [1405, 43] width 12 height 12
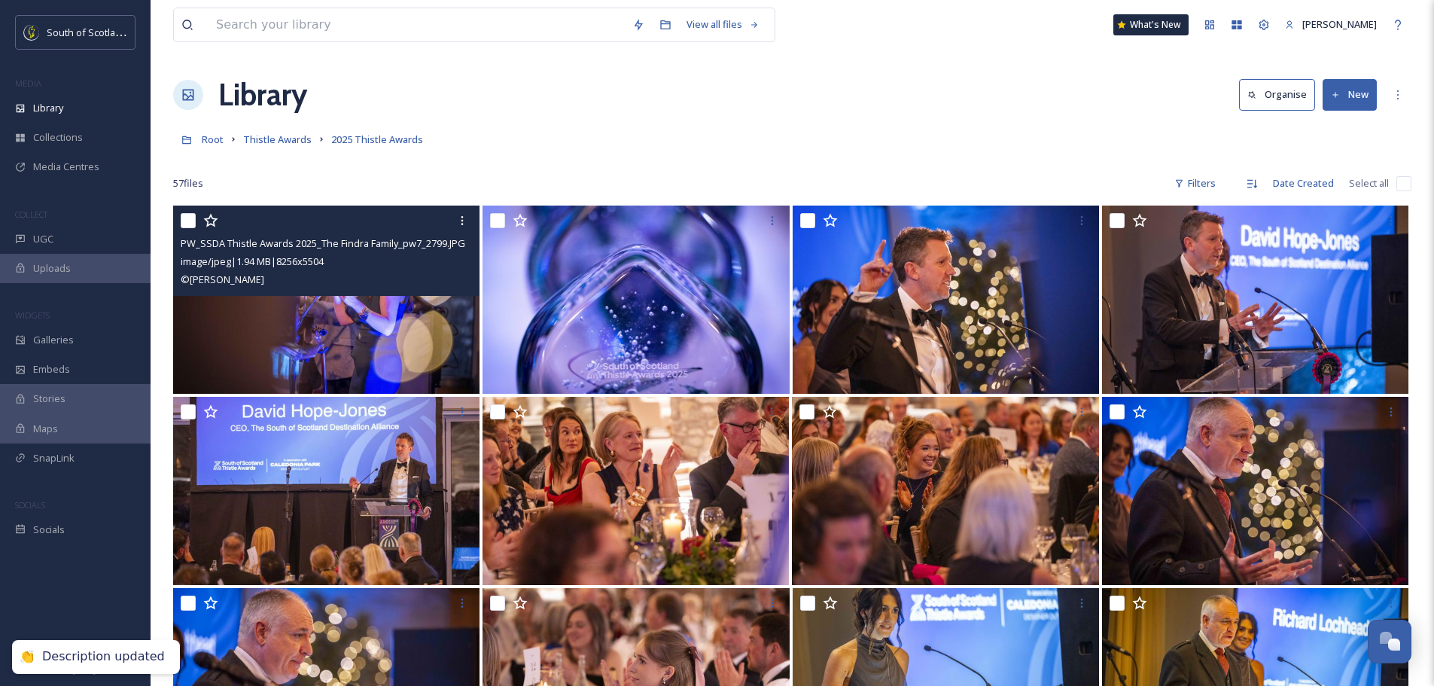
click at [361, 345] on img at bounding box center [326, 300] width 306 height 188
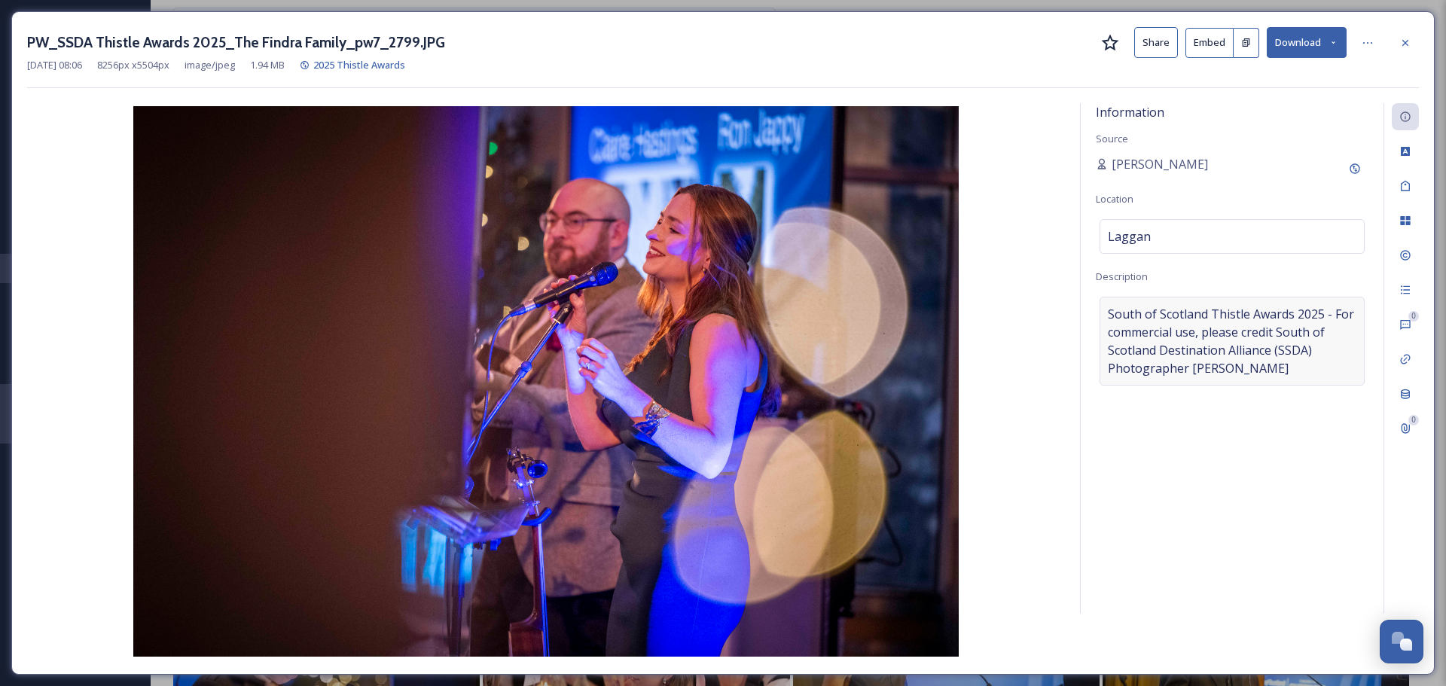
click at [1107, 314] on div "South of Scotland Thistle Awards 2025 - For commercial use, please credit South…" at bounding box center [1231, 341] width 265 height 89
click at [1107, 314] on textarea "South of Scotland Thistle Awards 2025 - For commercial use, please credit South…" at bounding box center [1232, 359] width 273 height 125
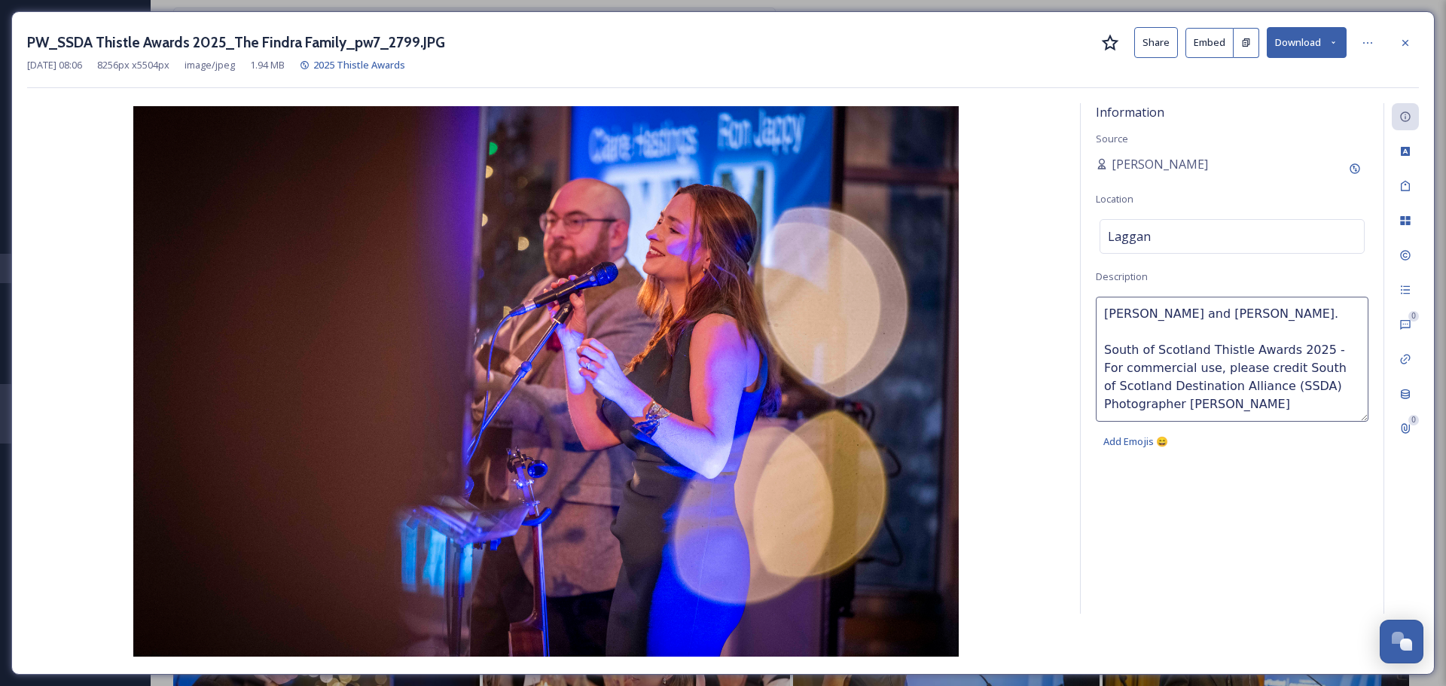
type textarea "[PERSON_NAME] and [PERSON_NAME]. South of Scotland Thistle Awards 2025 - For co…"
click at [1294, 265] on div "Information Source [PERSON_NAME] Location [GEOGRAPHIC_DATA] Description [PERSON…" at bounding box center [1231, 358] width 303 height 510
click at [1411, 37] on div at bounding box center [1404, 42] width 27 height 27
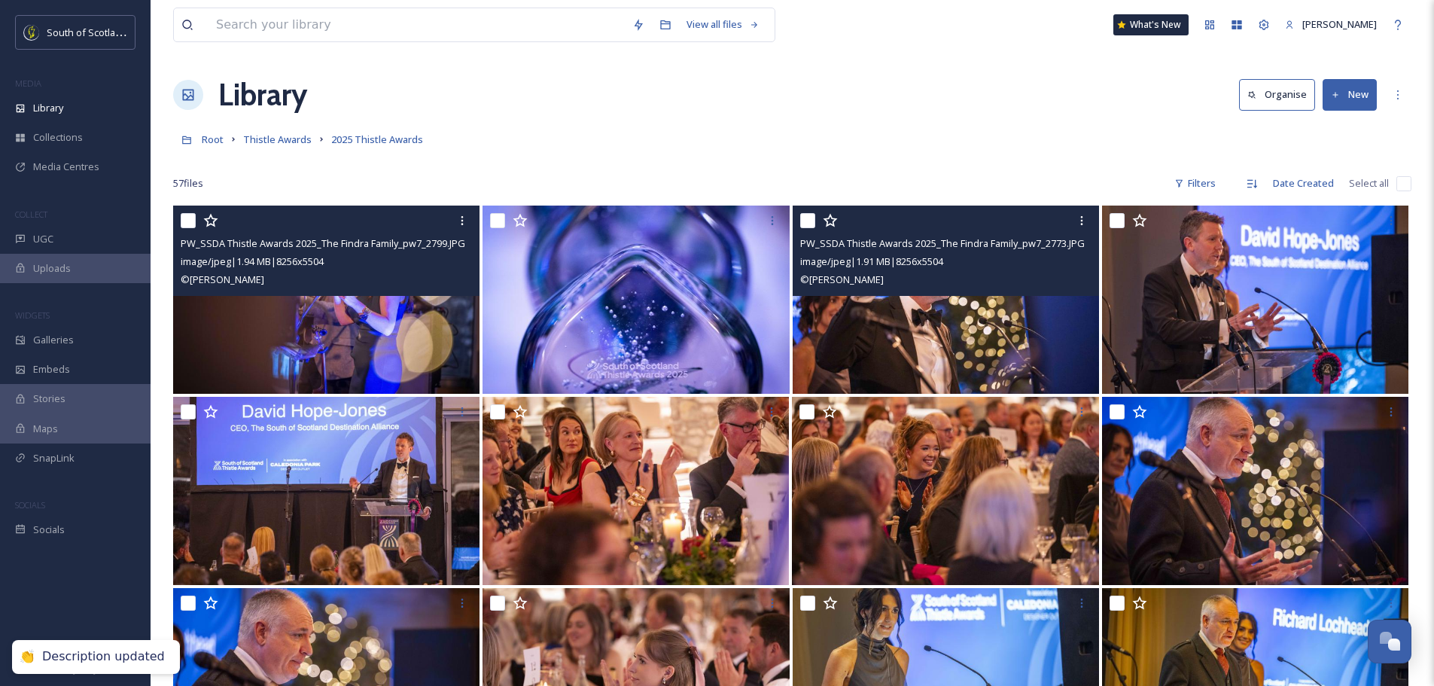
click at [943, 339] on img at bounding box center [946, 300] width 306 height 188
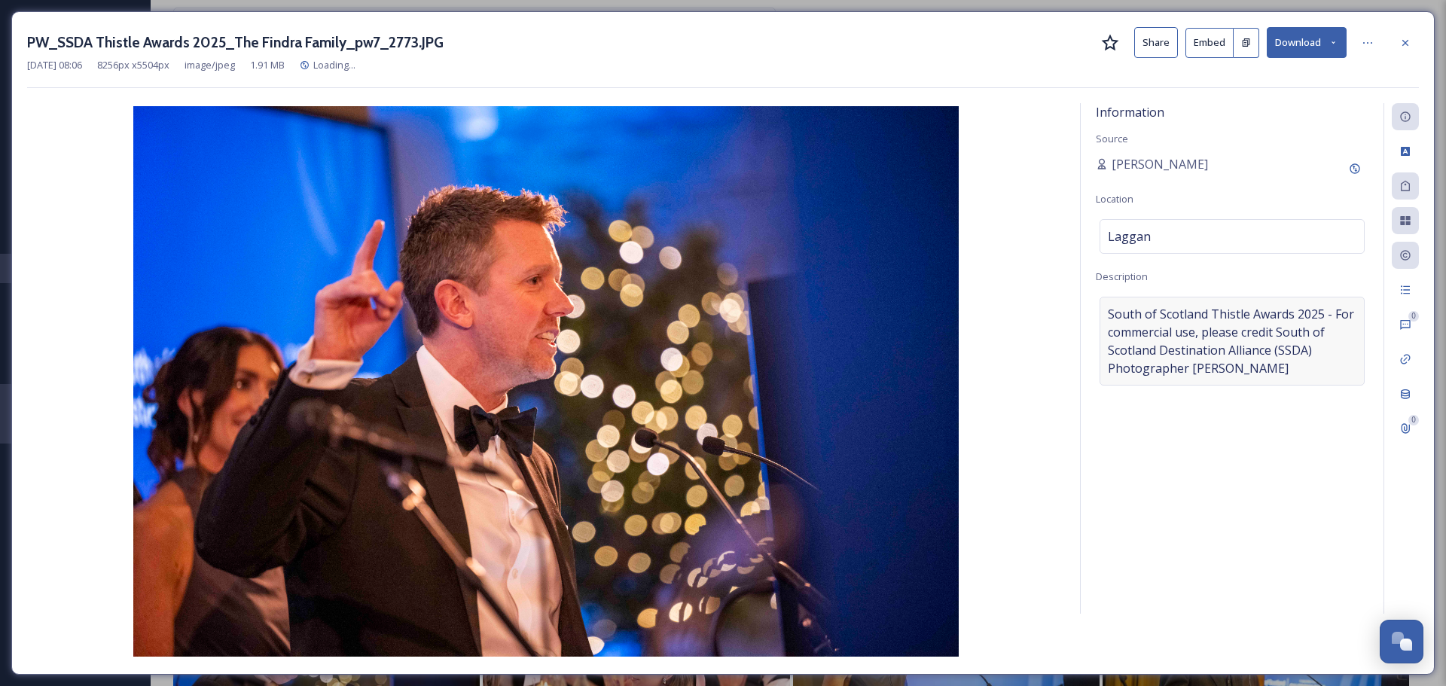
click at [1108, 315] on span "South of Scotland Thistle Awards 2025 - For commercial use, please credit South…" at bounding box center [1232, 341] width 248 height 72
click at [1108, 315] on textarea "South of Scotland Thistle Awards 2025 - For commercial use, please credit South…" at bounding box center [1232, 359] width 273 height 125
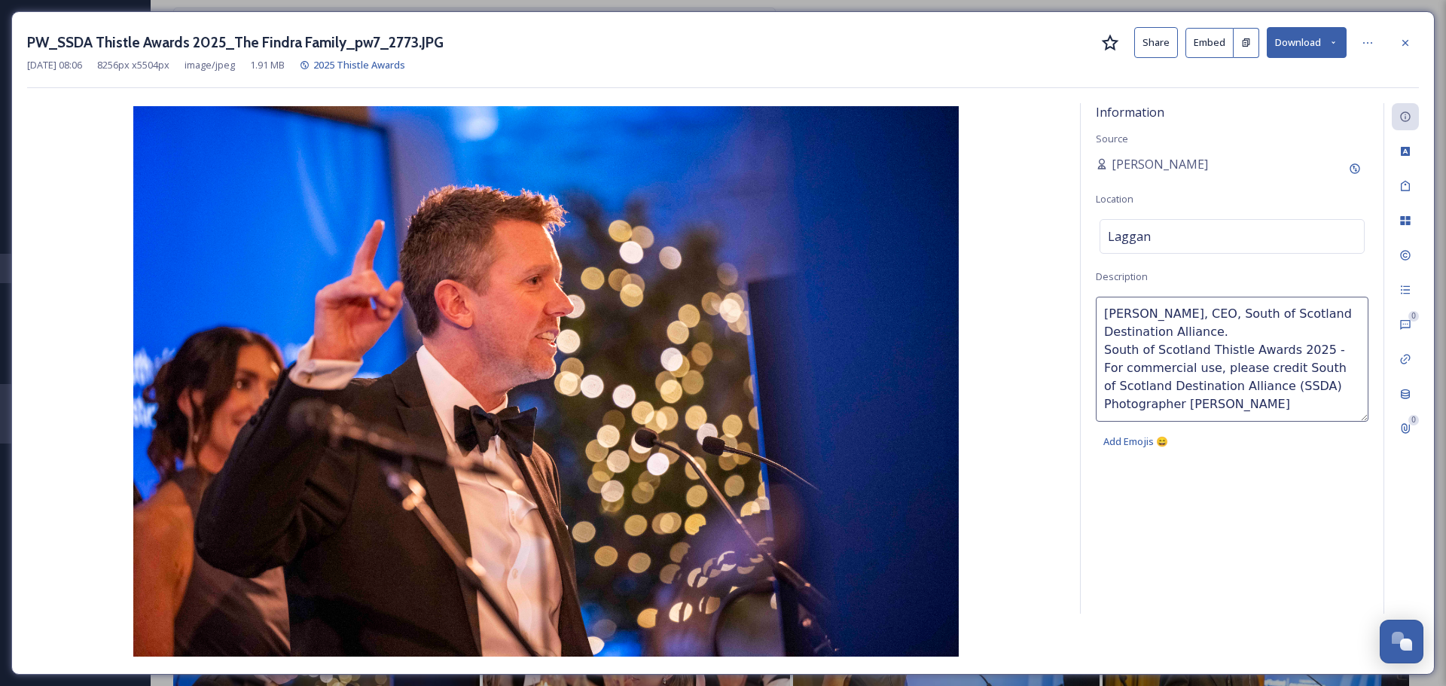
drag, startPoint x: 1222, startPoint y: 339, endPoint x: 1102, endPoint y: 315, distance: 122.1
click at [1102, 315] on textarea "[PERSON_NAME], CEO, South of Scotland Destination Alliance. South of Scotland T…" at bounding box center [1232, 359] width 273 height 125
type textarea "[PERSON_NAME], CEO, South of Scotland Destination Alliance. South of Scotland T…"
click at [1190, 273] on div "Information Source [PERSON_NAME] Location [GEOGRAPHIC_DATA] Description [PERSON…" at bounding box center [1231, 358] width 303 height 510
click at [1267, 276] on div "Information Source [PERSON_NAME] Location [GEOGRAPHIC_DATA] Description [PERSON…" at bounding box center [1231, 358] width 303 height 510
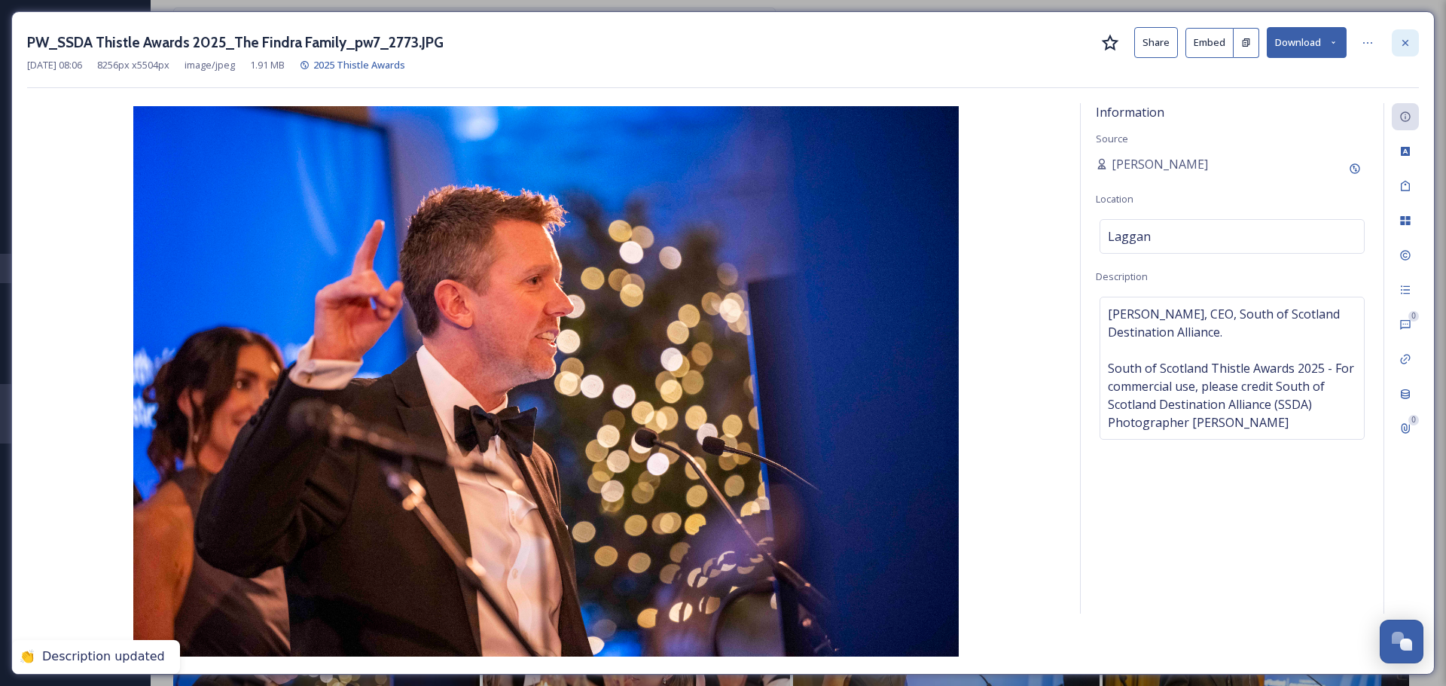
click at [1403, 35] on div at bounding box center [1404, 42] width 27 height 27
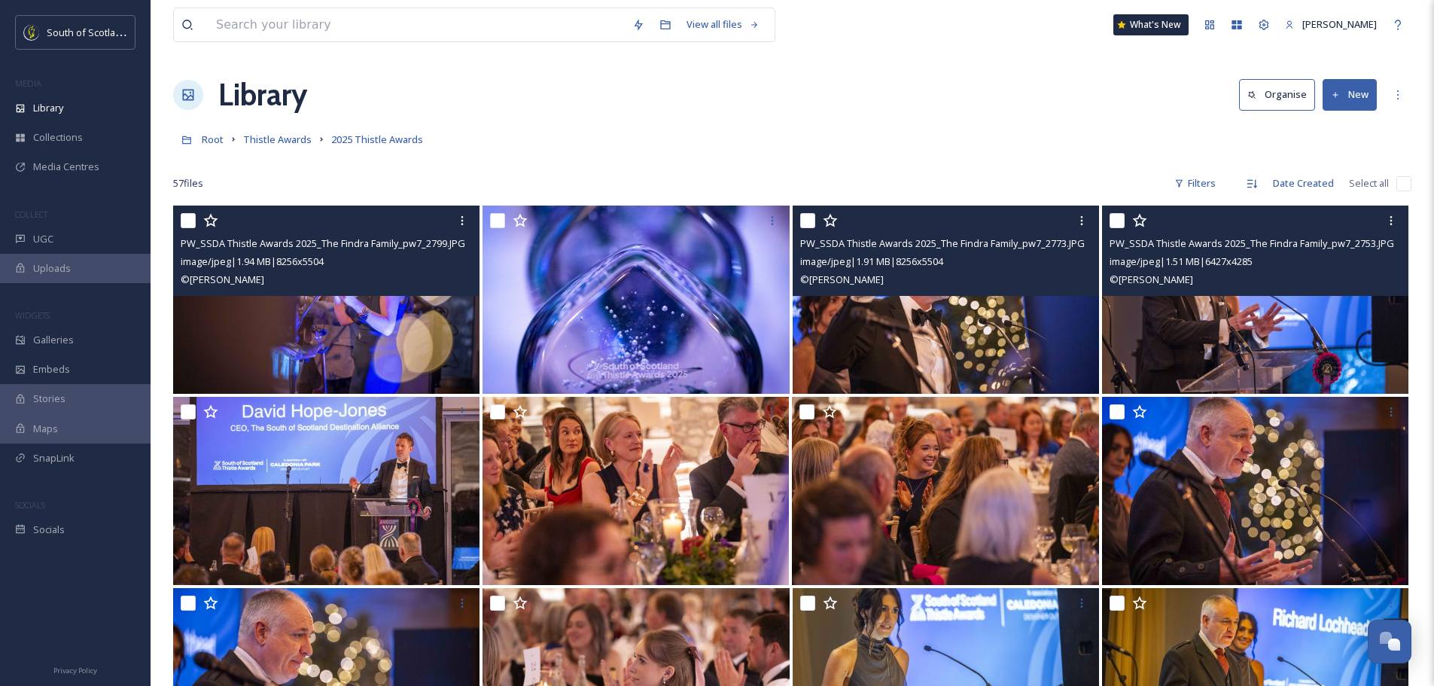
click at [1291, 294] on div "PW_SSDA Thistle Awards 2025_The Findra Family_pw7_2753.JPG image/jpeg | 1.51 MB…" at bounding box center [1255, 251] width 306 height 90
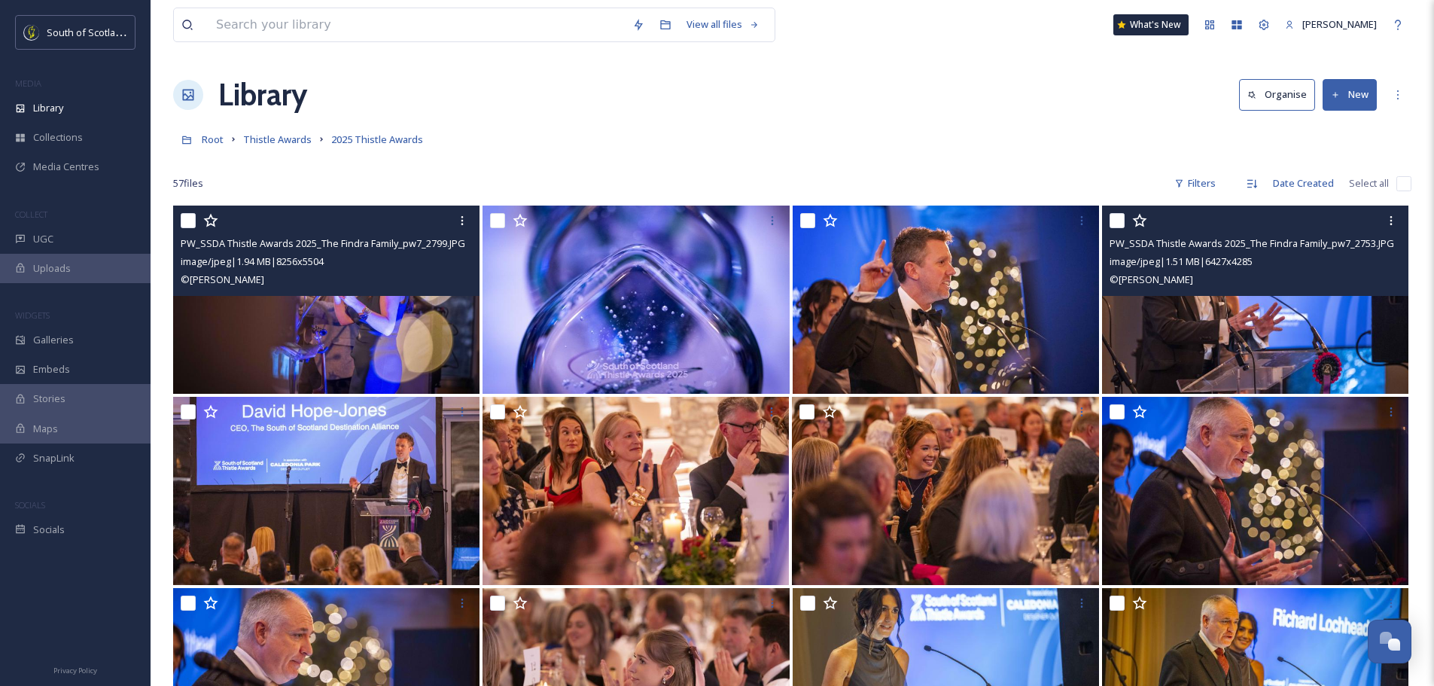
click at [1229, 323] on img at bounding box center [1255, 300] width 306 height 188
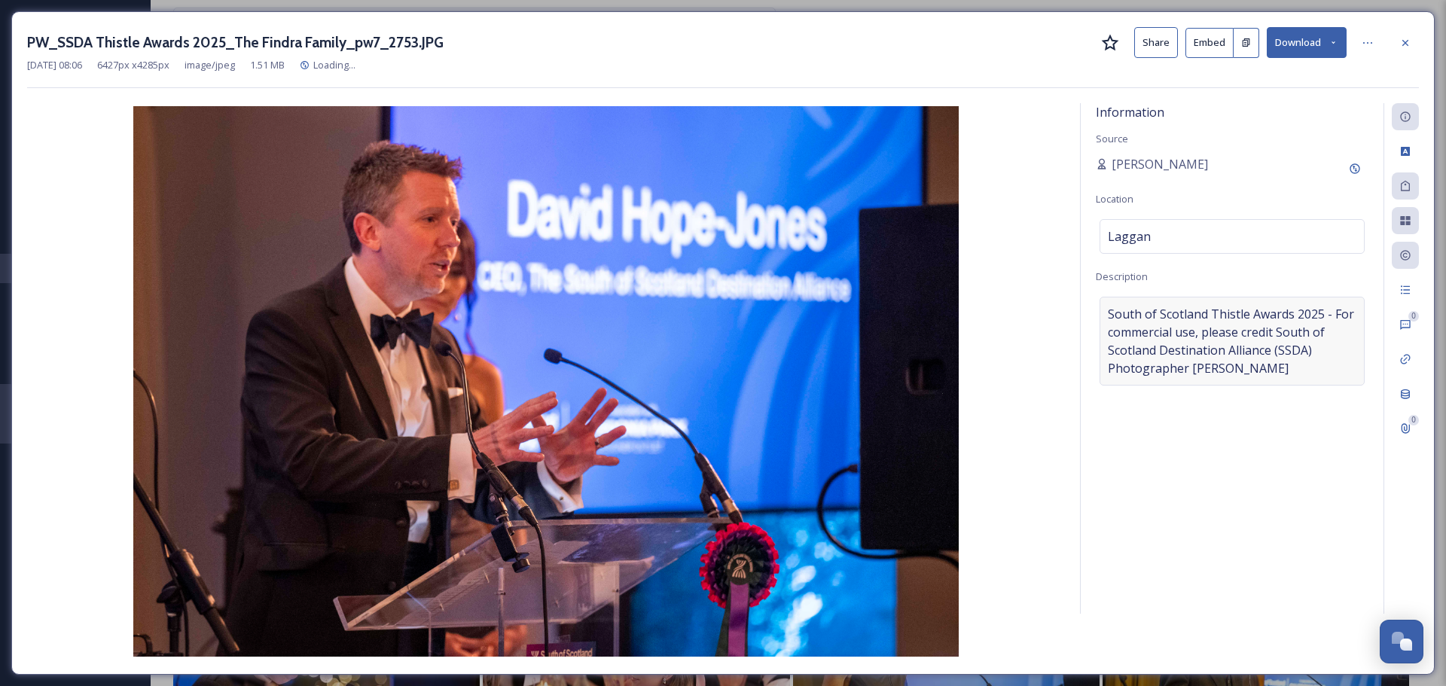
click at [1109, 318] on span "South of Scotland Thistle Awards 2025 - For commercial use, please credit South…" at bounding box center [1232, 341] width 248 height 72
click at [1105, 315] on textarea "South of Scotland Thistle Awards 2025 - For commercial use, please credit South…" at bounding box center [1232, 359] width 273 height 125
paste textarea "[PERSON_NAME], CEO, South of Scotland Destination Alliance."
type textarea "[PERSON_NAME], CEO, South of Scotland Destination Alliance. South of Scotland T…"
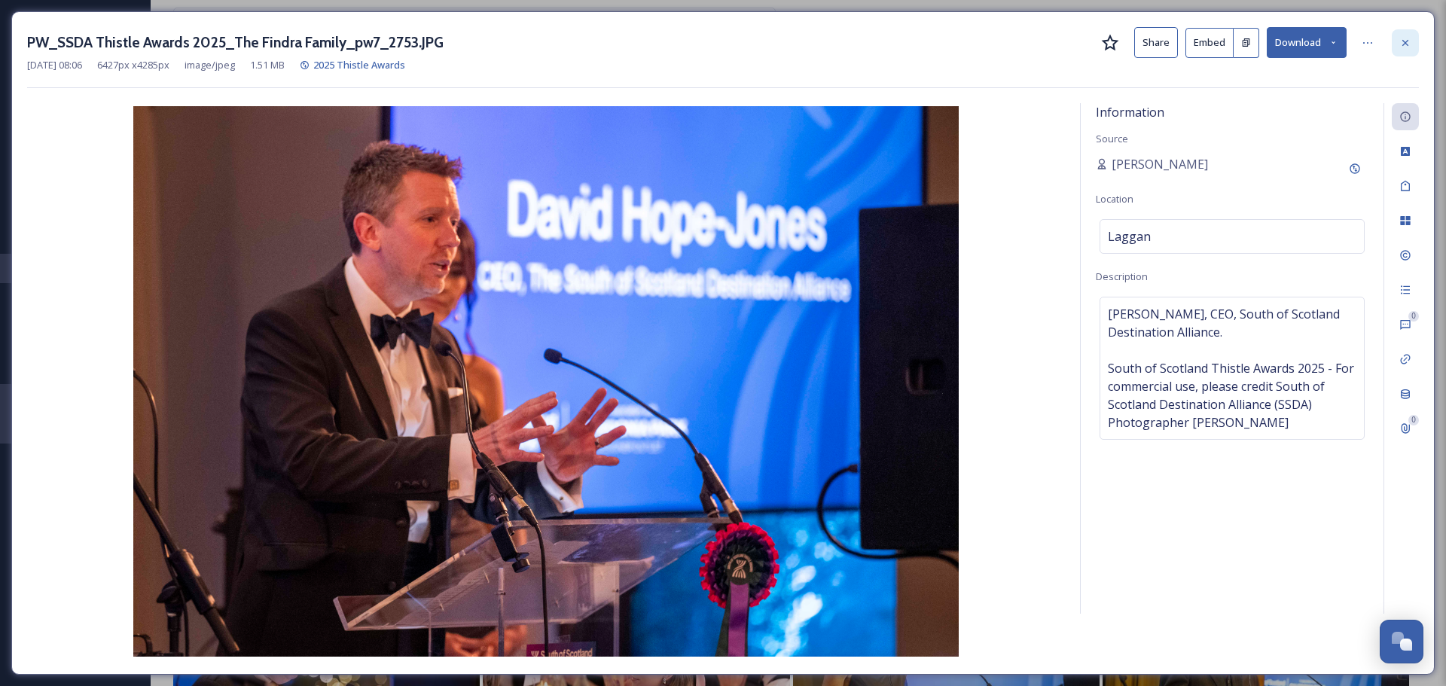
click at [1397, 45] on div at bounding box center [1404, 42] width 27 height 27
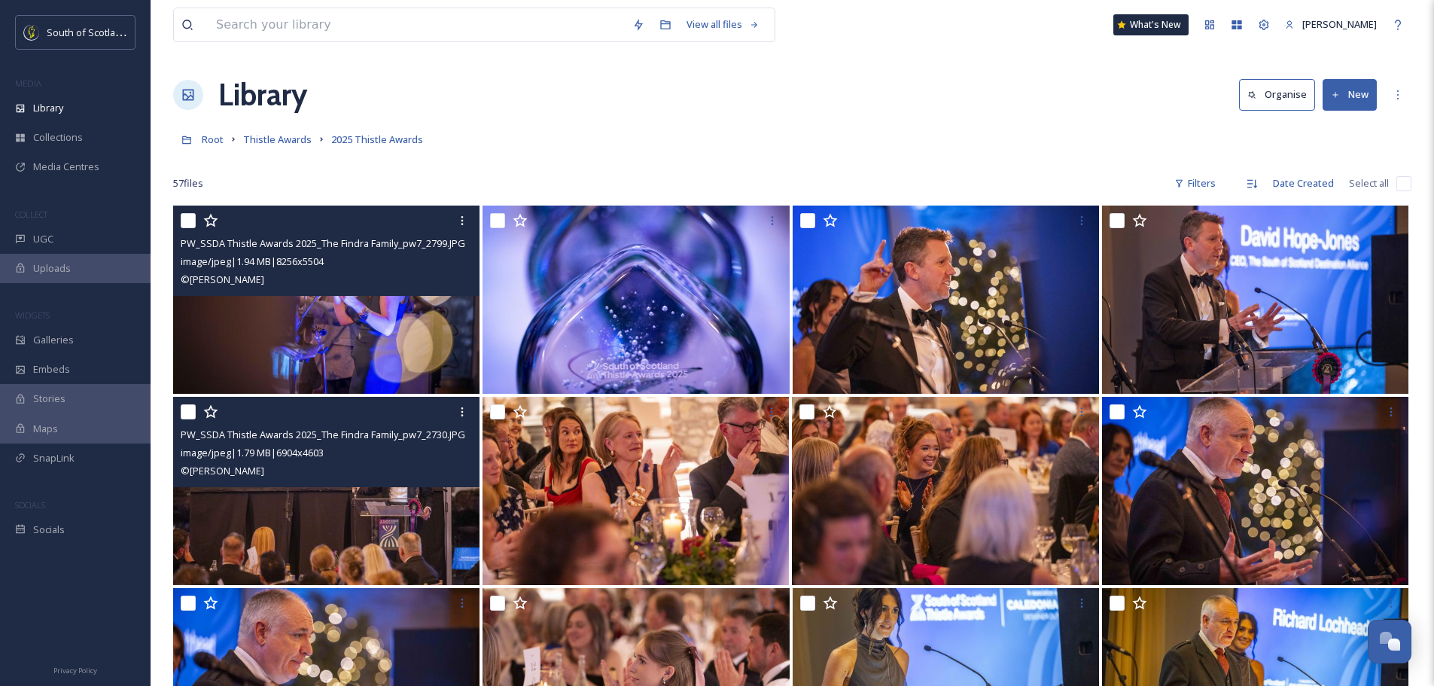
click at [348, 547] on img at bounding box center [326, 491] width 306 height 188
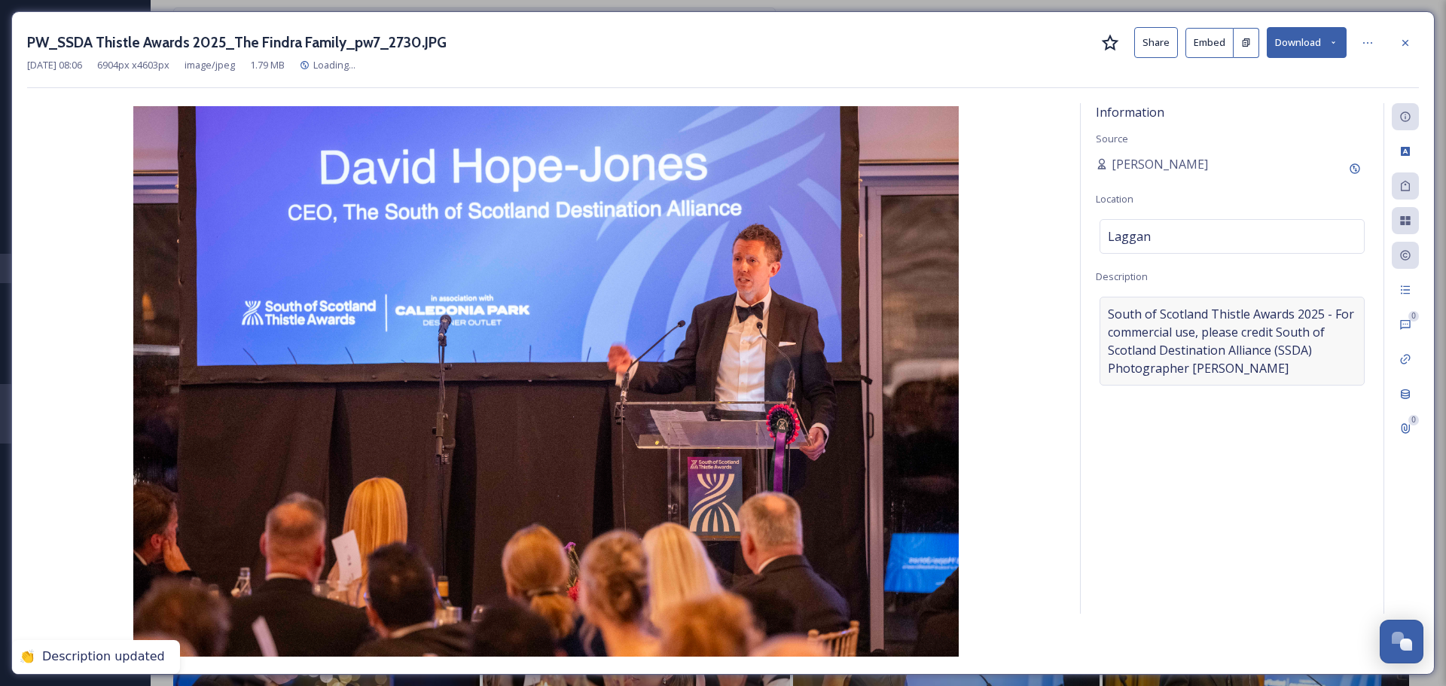
click at [1111, 331] on span "South of Scotland Thistle Awards 2025 - For commercial use, please credit South…" at bounding box center [1232, 341] width 248 height 72
click at [1108, 313] on textarea "South of Scotland Thistle Awards 2025 - For commercial use, please credit South…" at bounding box center [1232, 359] width 273 height 125
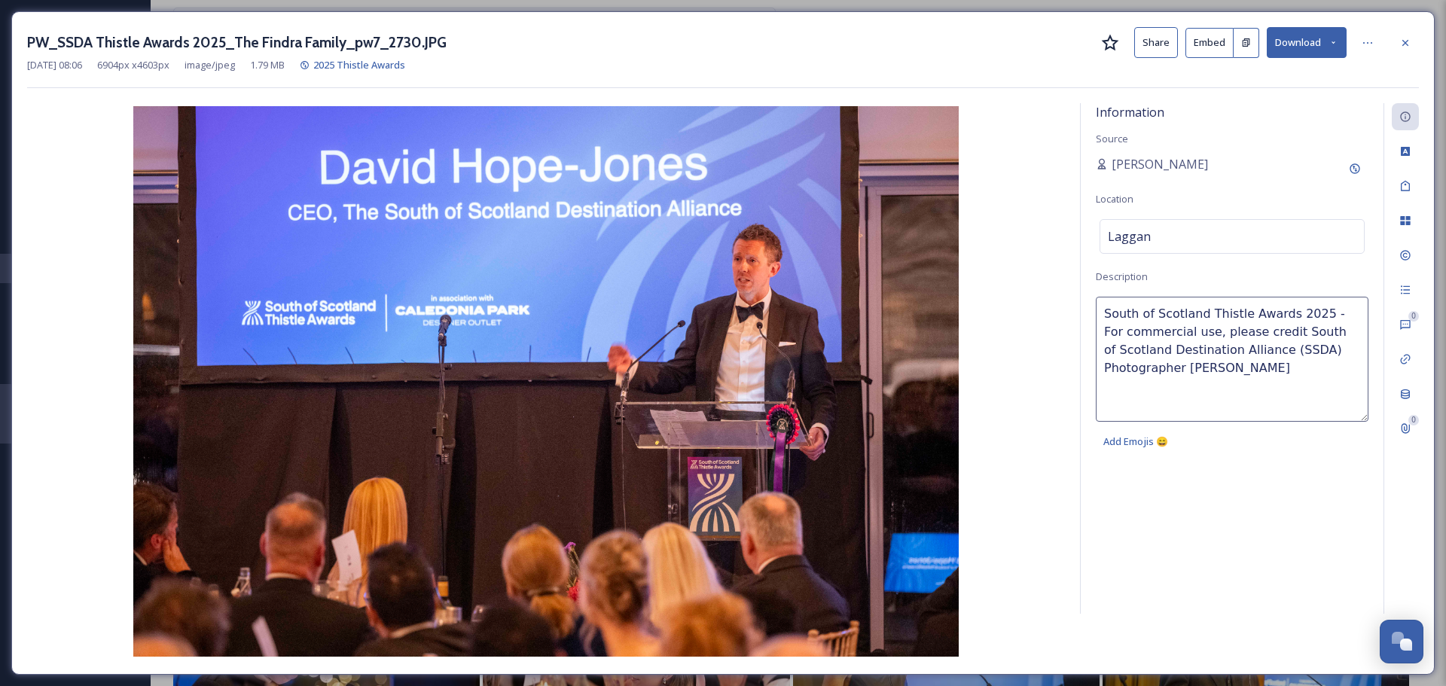
paste textarea "[PERSON_NAME], CEO, South of Scotland Destination Alliance."
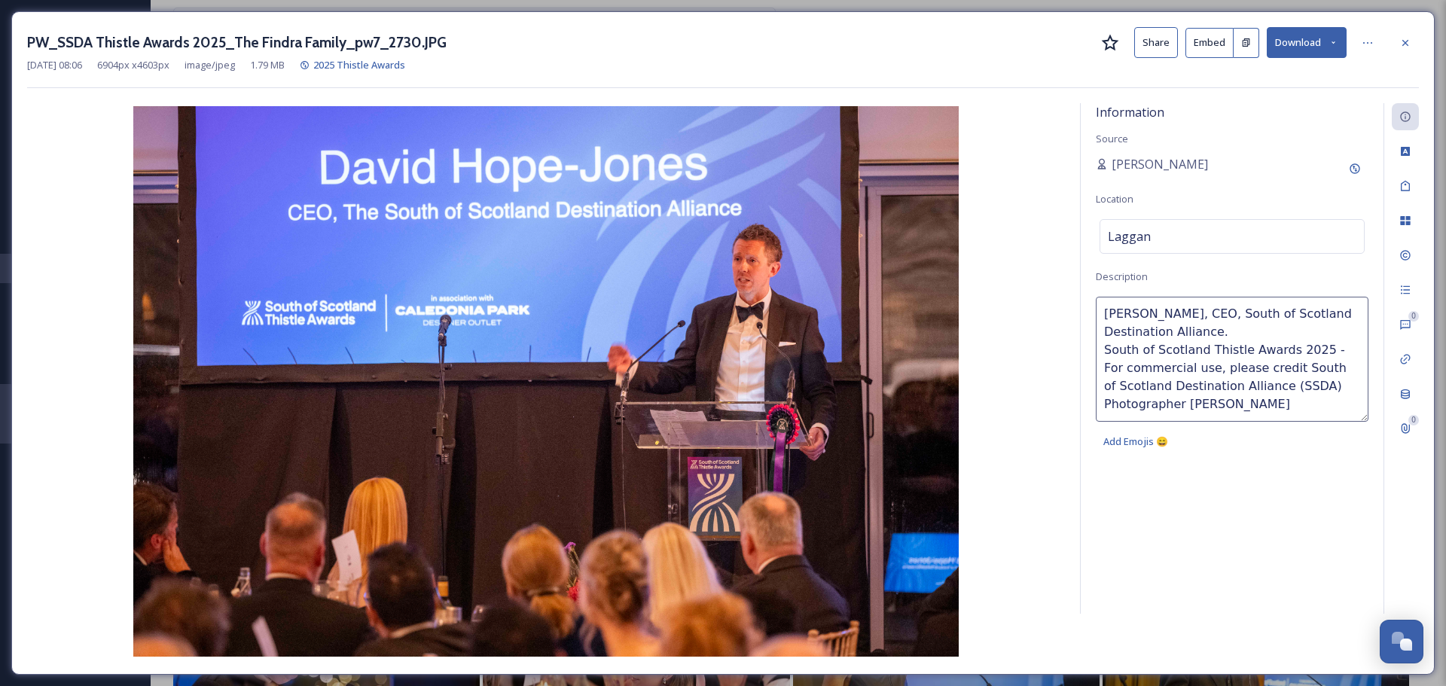
type textarea "[PERSON_NAME], CEO, South of Scotland Destination Alliance. South of Scotland T…"
click at [1240, 472] on div "Information Source [PERSON_NAME] Location [GEOGRAPHIC_DATA] Description [PERSON…" at bounding box center [1231, 358] width 303 height 510
click at [1412, 39] on div at bounding box center [1404, 42] width 27 height 27
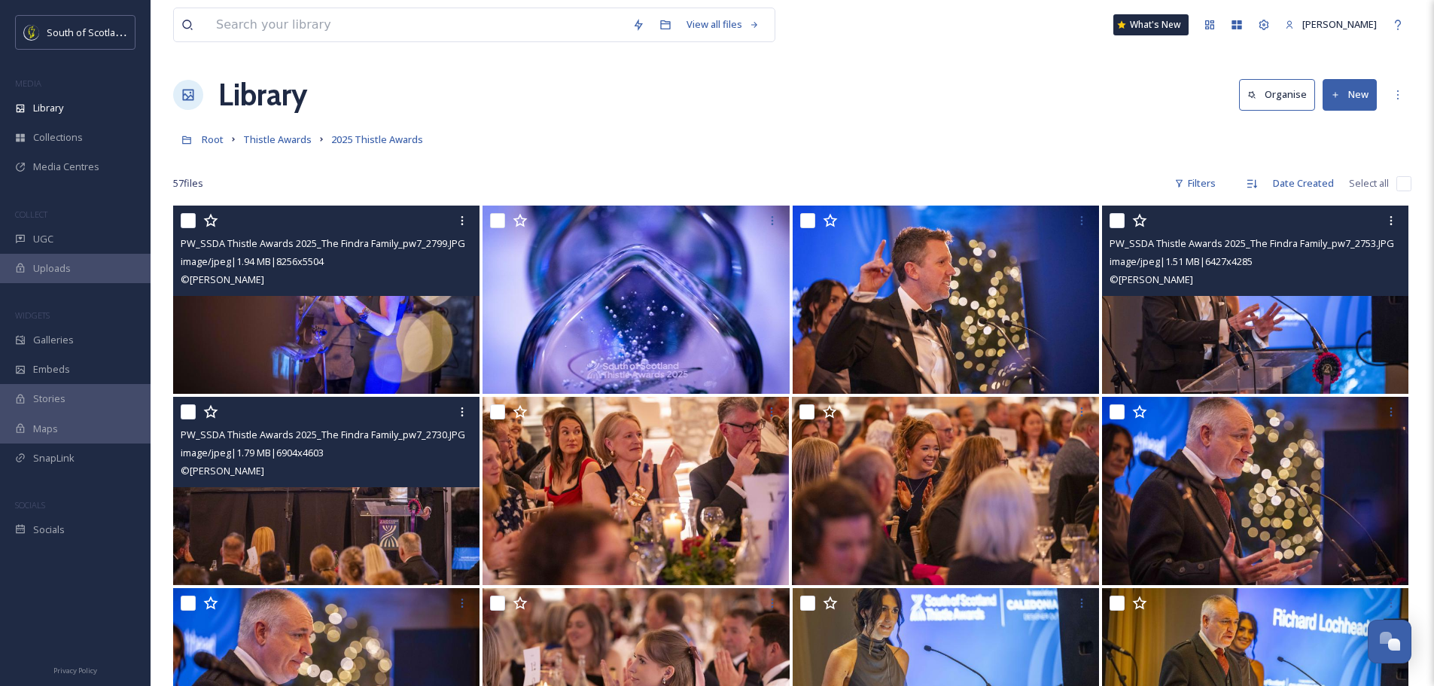
click at [1218, 297] on img at bounding box center [1255, 300] width 306 height 188
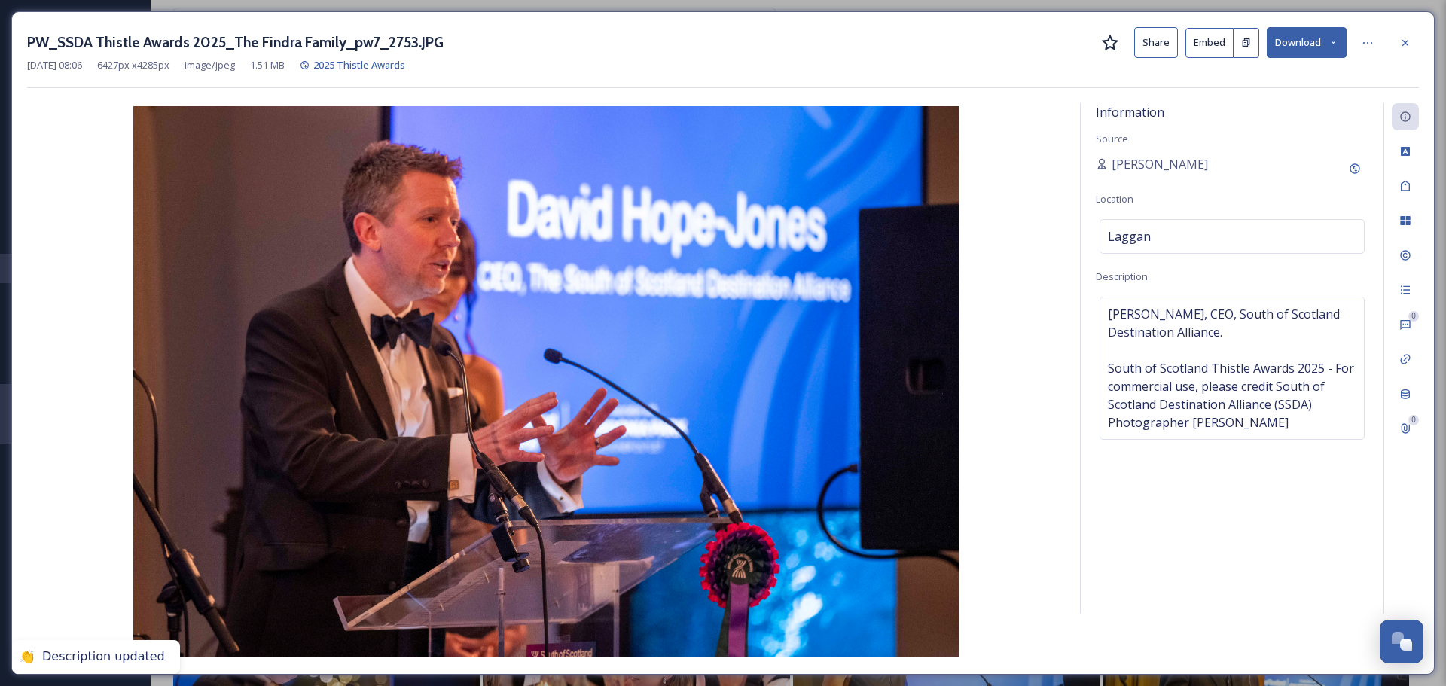
click at [1409, 39] on icon at bounding box center [1405, 43] width 12 height 12
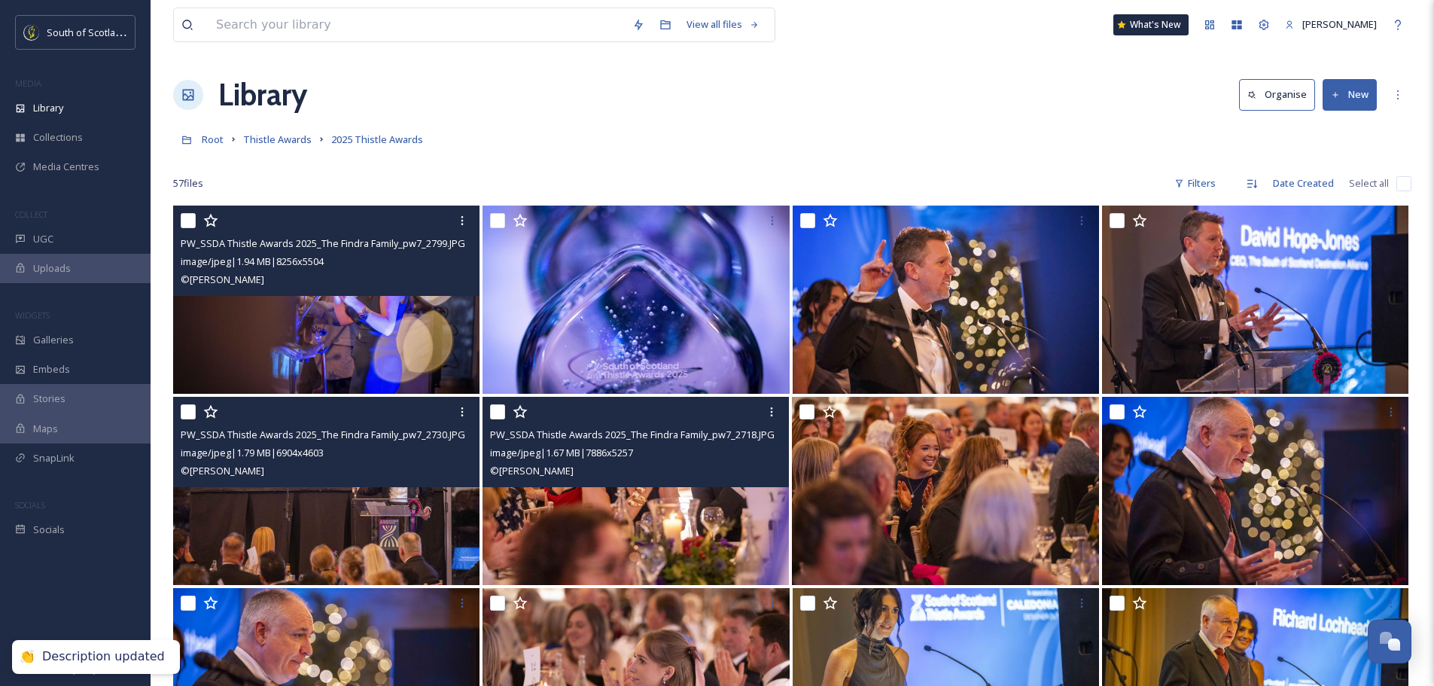
click at [701, 542] on img at bounding box center [636, 491] width 306 height 188
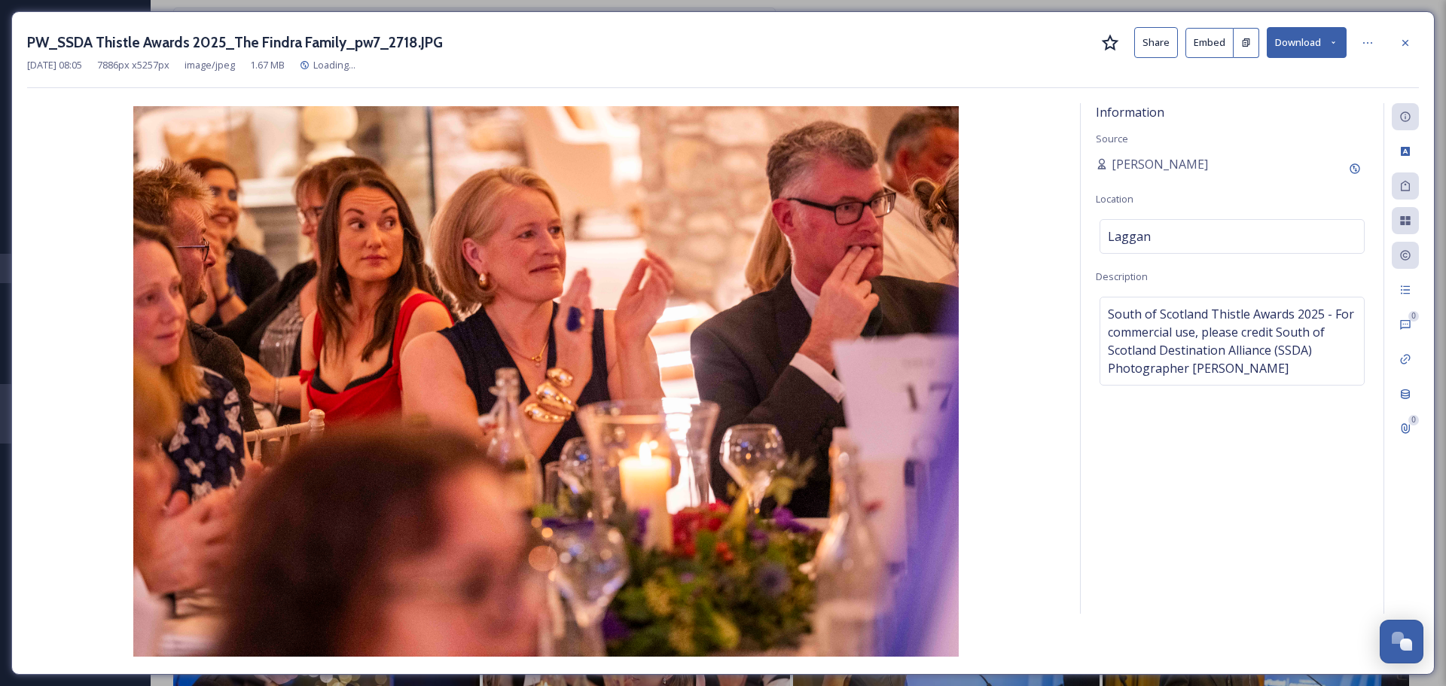
click at [1410, 59] on div "PW_SSDA Thistle Awards 2025_The Findra Family_pw7_2718.JPG Share Embed Download…" at bounding box center [722, 57] width 1391 height 61
click at [1406, 44] on icon at bounding box center [1405, 42] width 6 height 6
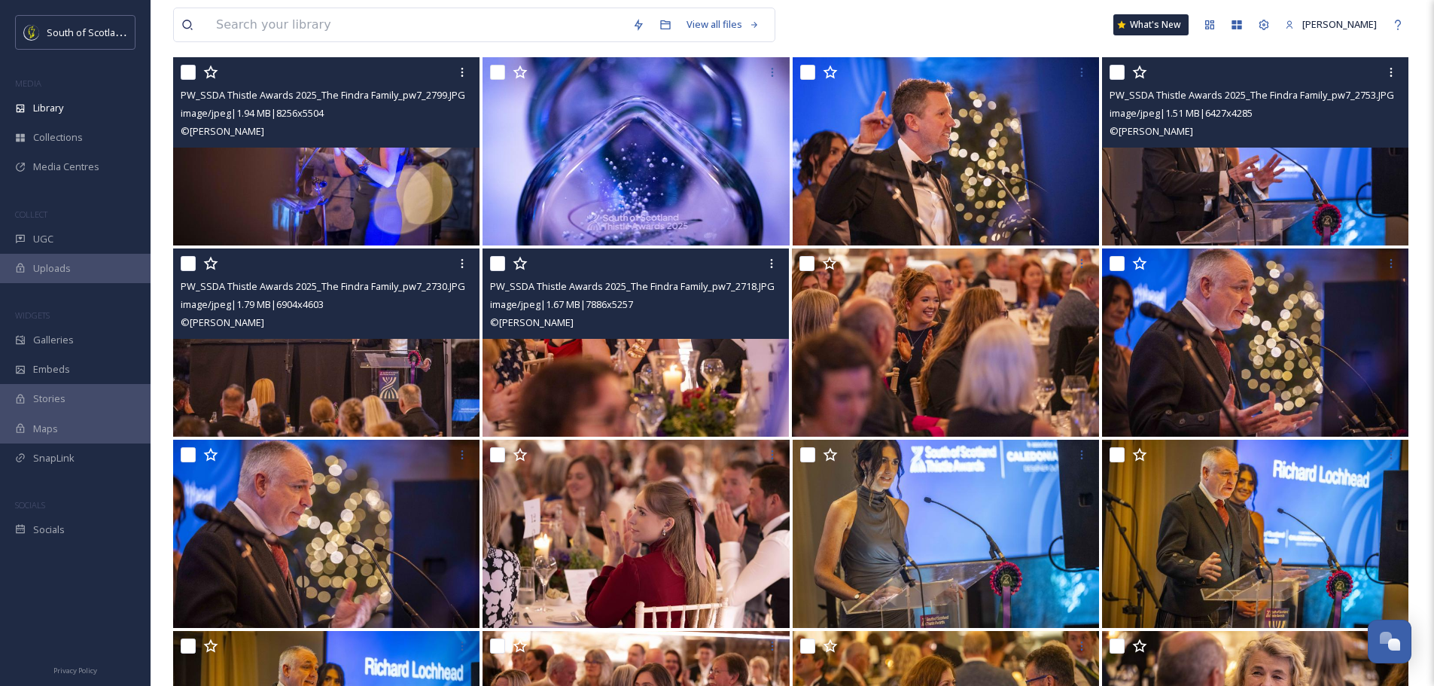
scroll to position [151, 0]
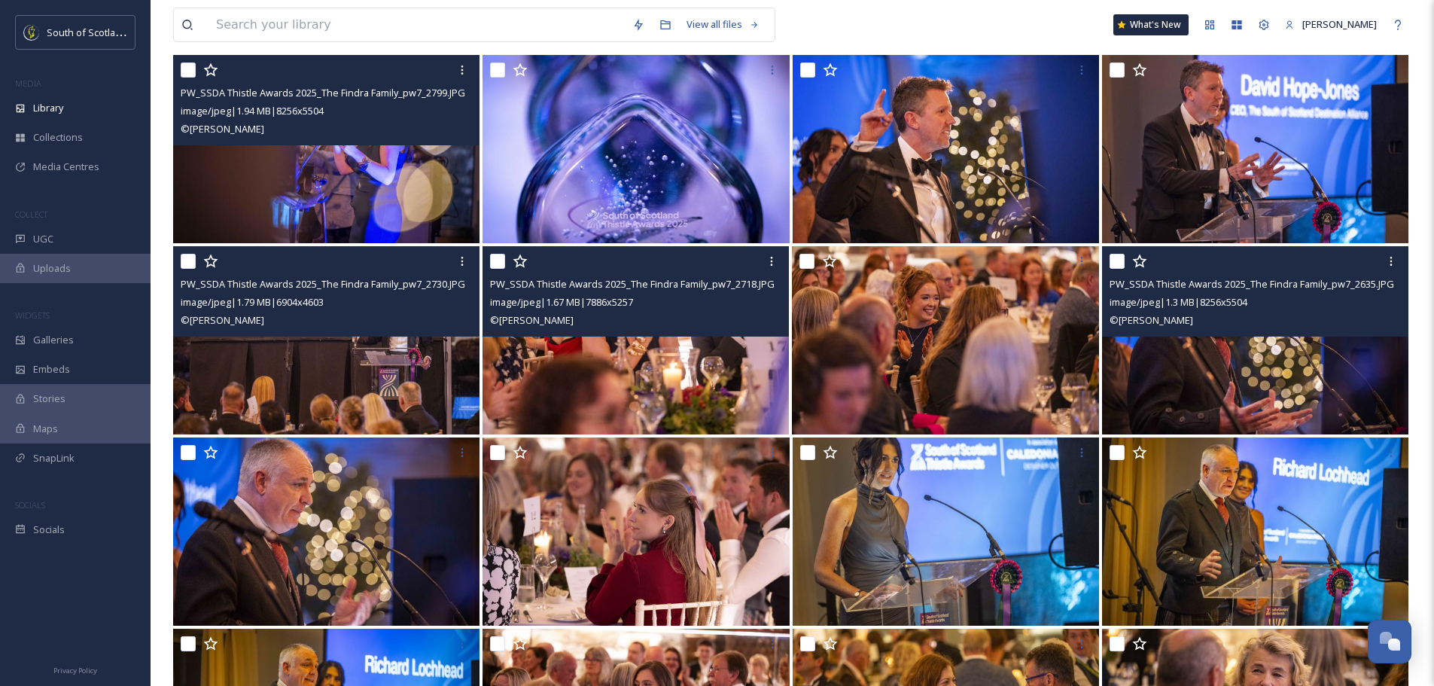
click at [1257, 371] on img at bounding box center [1255, 340] width 306 height 188
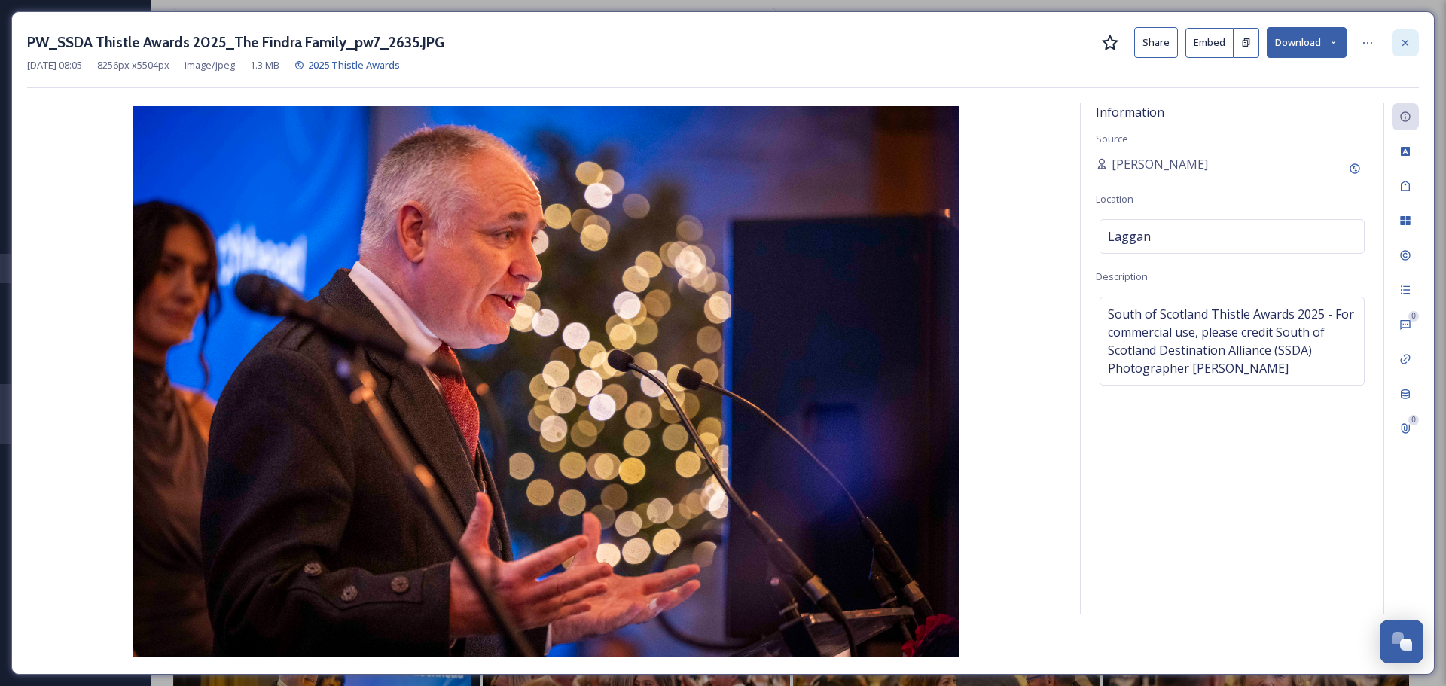
click at [1406, 44] on icon at bounding box center [1405, 42] width 6 height 6
